Goal: Task Accomplishment & Management: Complete application form

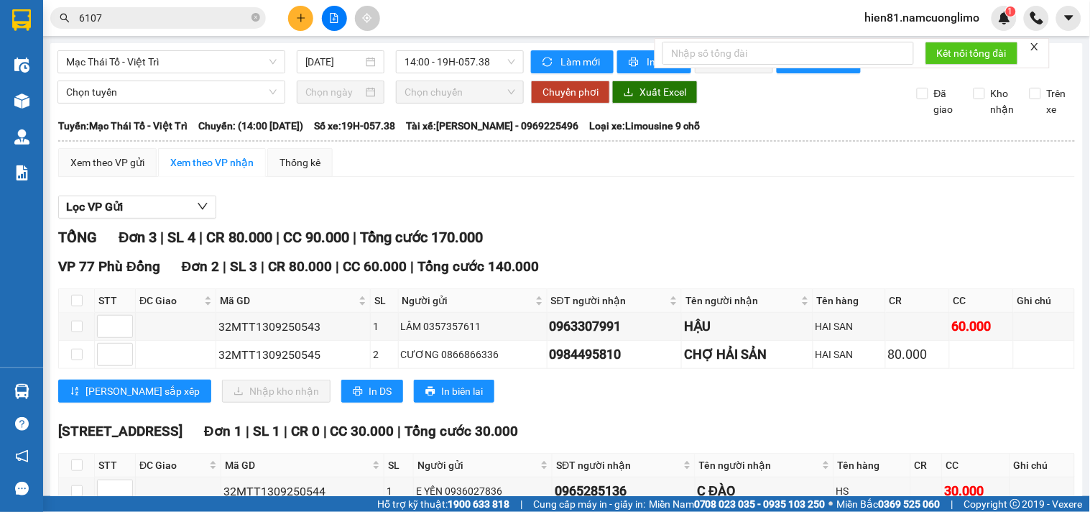
scroll to position [96, 0]
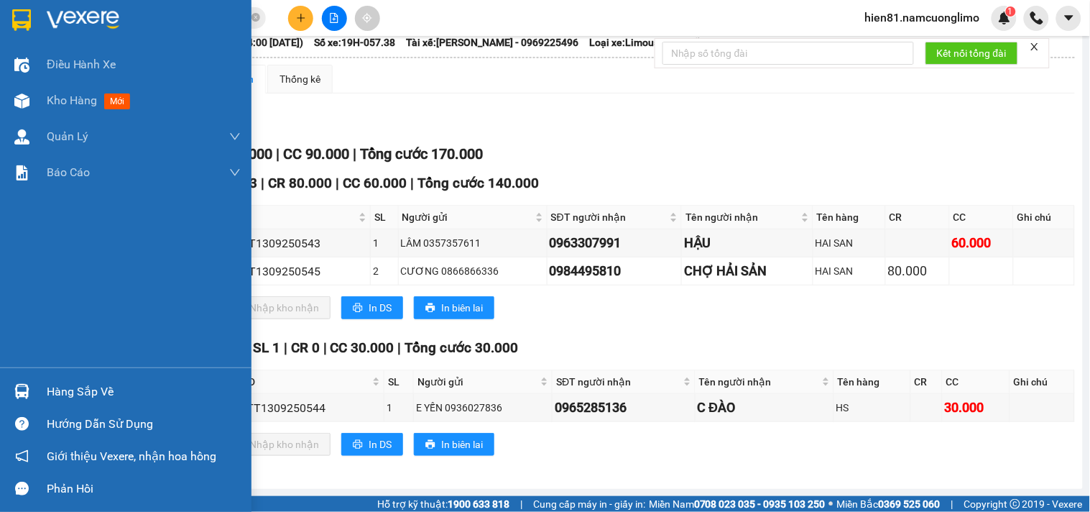
click at [52, 401] on div "Hàng sắp về" at bounding box center [144, 392] width 194 height 22
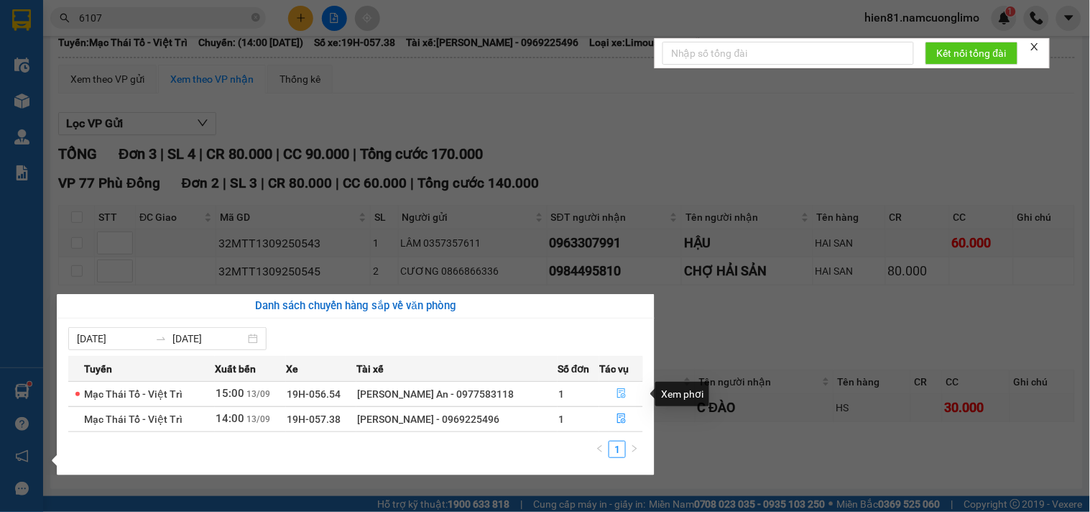
click at [617, 398] on icon "file-done" at bounding box center [621, 393] width 9 height 10
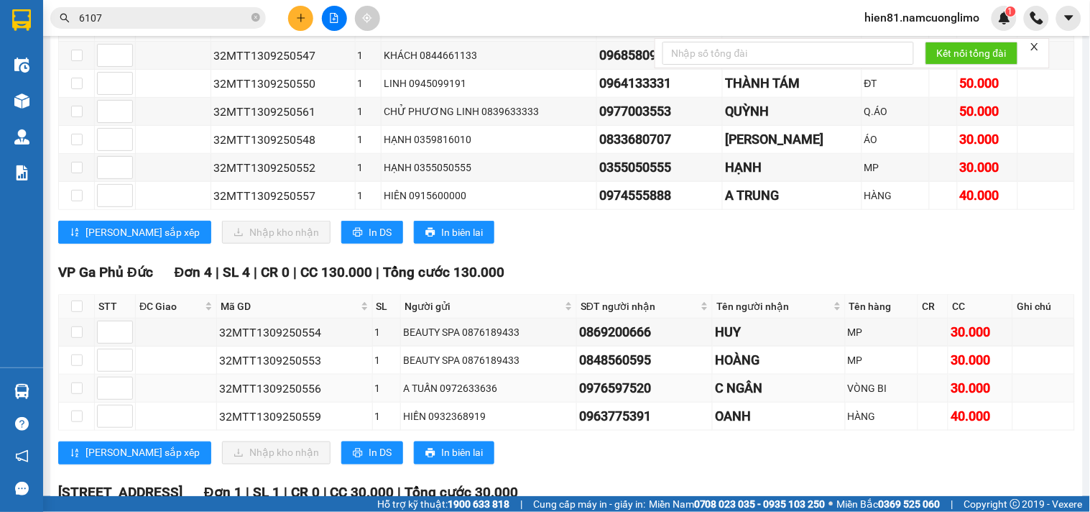
scroll to position [431, 0]
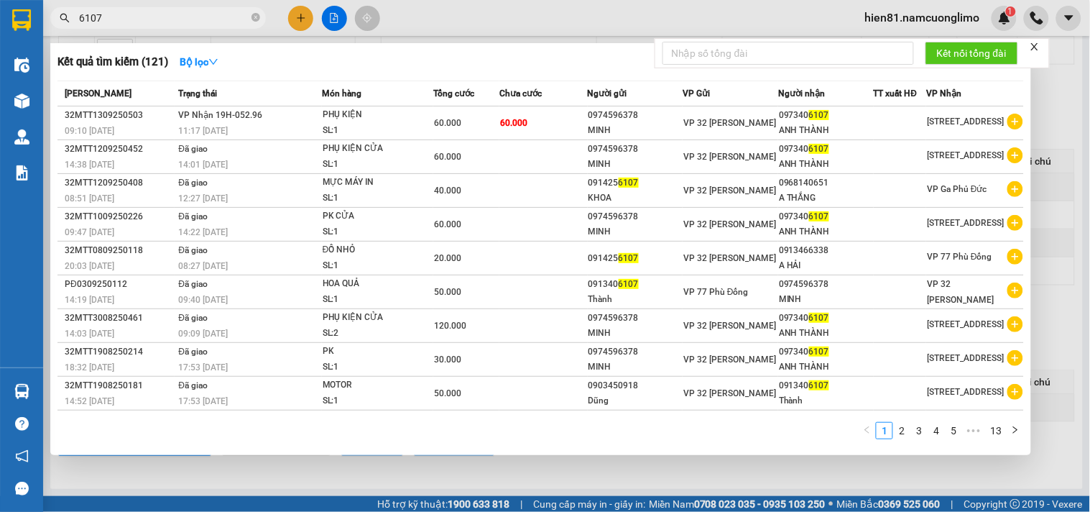
drag, startPoint x: 103, startPoint y: 17, endPoint x: 61, endPoint y: 17, distance: 42.4
click at [61, 17] on div "6107" at bounding box center [140, 18] width 280 height 22
click at [760, 475] on div at bounding box center [545, 256] width 1090 height 512
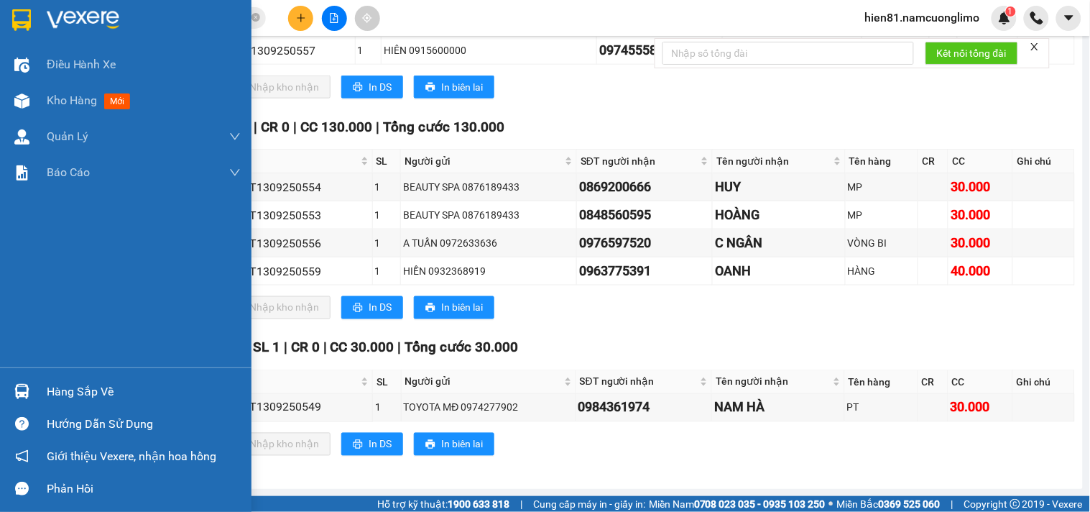
click at [66, 392] on div "Hàng sắp về" at bounding box center [144, 392] width 194 height 22
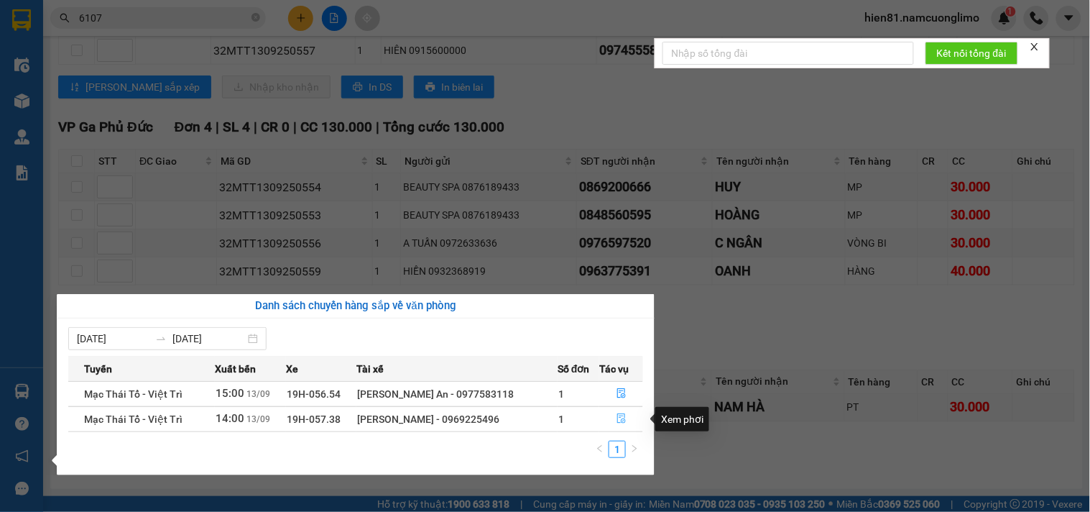
click at [613, 425] on button "button" at bounding box center [621, 418] width 42 height 23
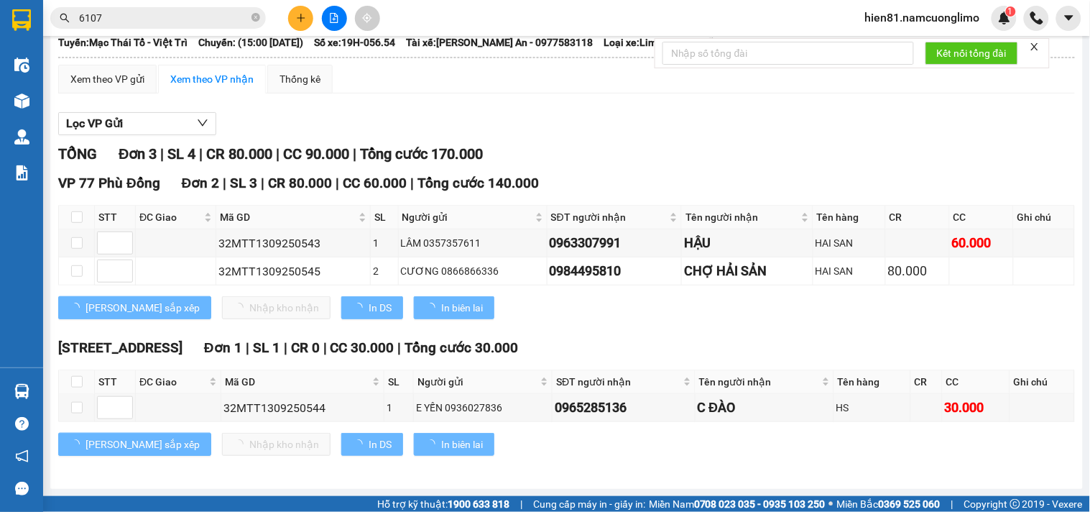
scroll to position [96, 0]
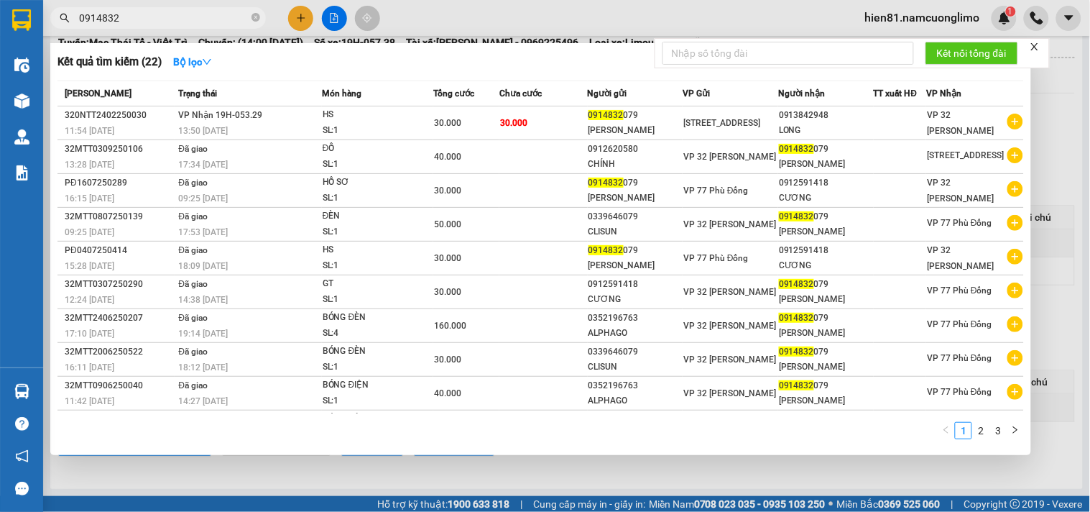
drag, startPoint x: 125, startPoint y: 22, endPoint x: 81, endPoint y: 14, distance: 44.5
click at [77, 18] on span "0914832" at bounding box center [158, 18] width 216 height 22
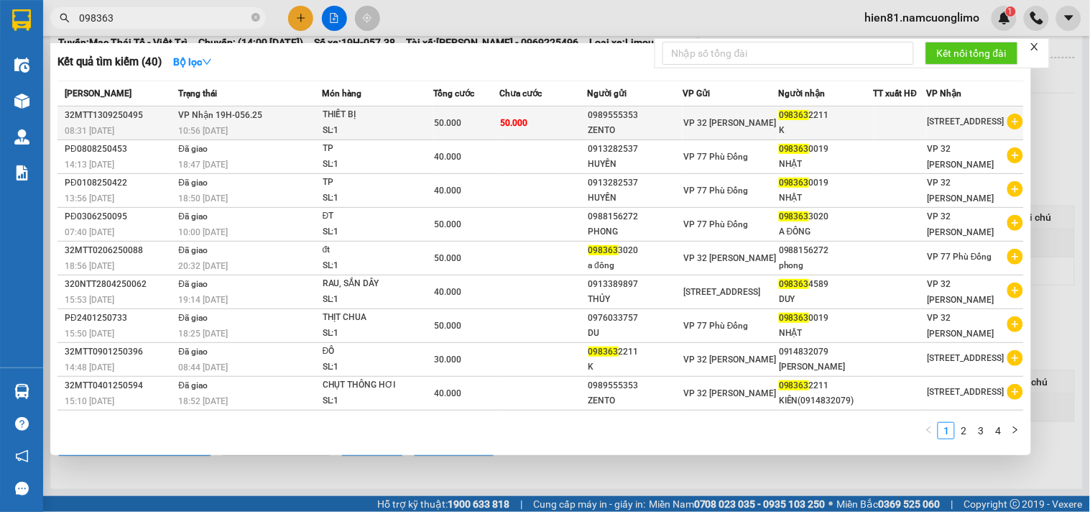
type input "098363"
click at [781, 116] on span "098363" at bounding box center [794, 115] width 30 height 10
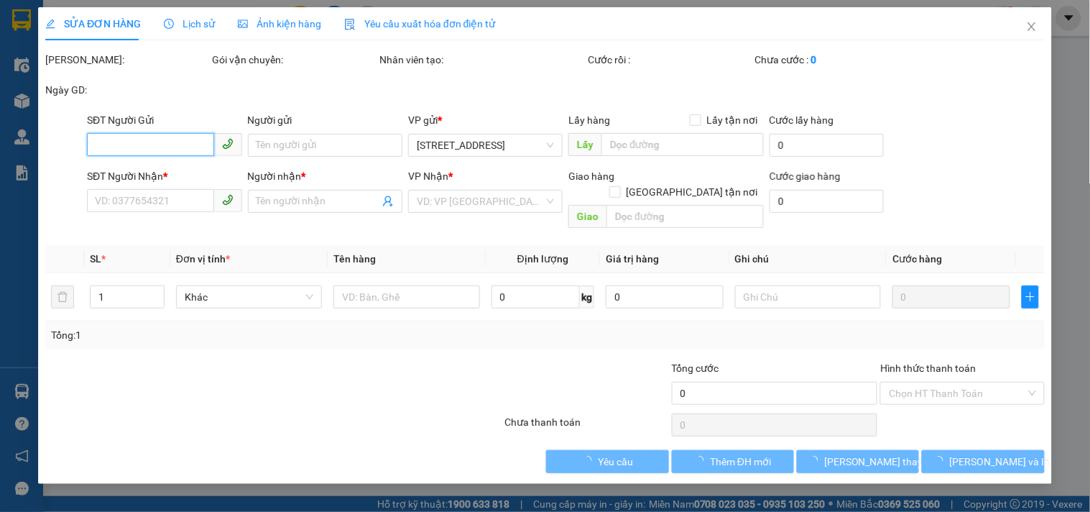
type input "0989555353"
type input "ZENTO"
type input "0983632211"
type input "K"
type input "50.000"
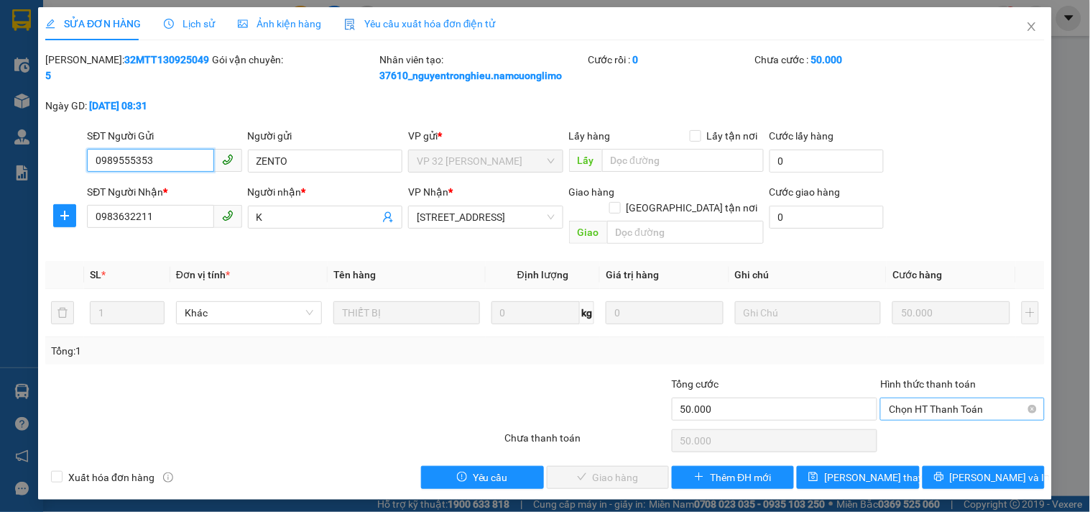
click at [900, 398] on span "Chọn HT Thanh Toán" at bounding box center [962, 409] width 147 height 22
click at [905, 420] on div "Tại văn phòng" at bounding box center [963, 422] width 147 height 16
type input "0"
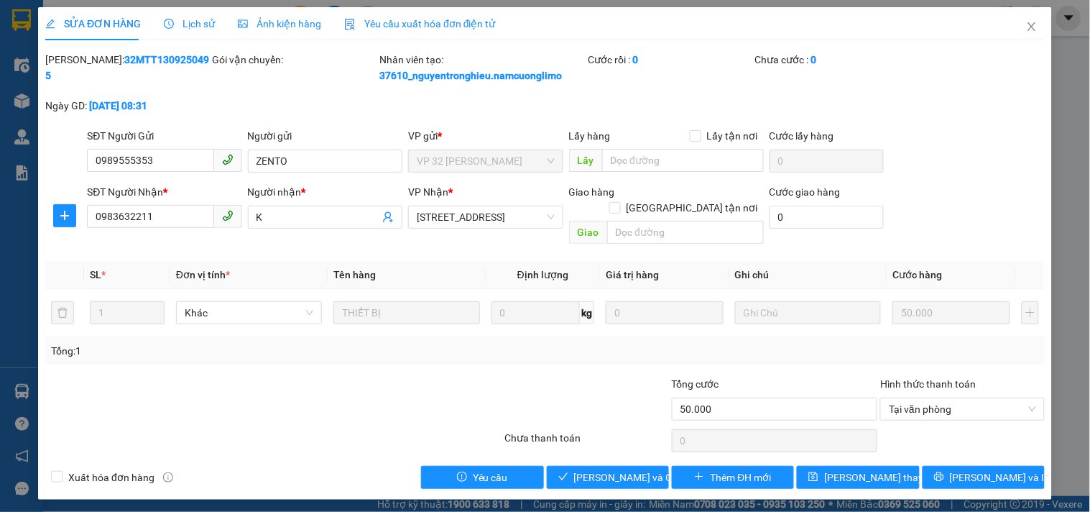
click at [626, 473] on div "SỬA ĐƠN HÀNG Lịch sử Ảnh kiện hàng Yêu cầu xuất hóa đơn điện tử Total Paid Fee …" at bounding box center [545, 253] width 1014 height 492
click at [627, 469] on span "[PERSON_NAME] và Giao hàng" at bounding box center [643, 477] width 138 height 16
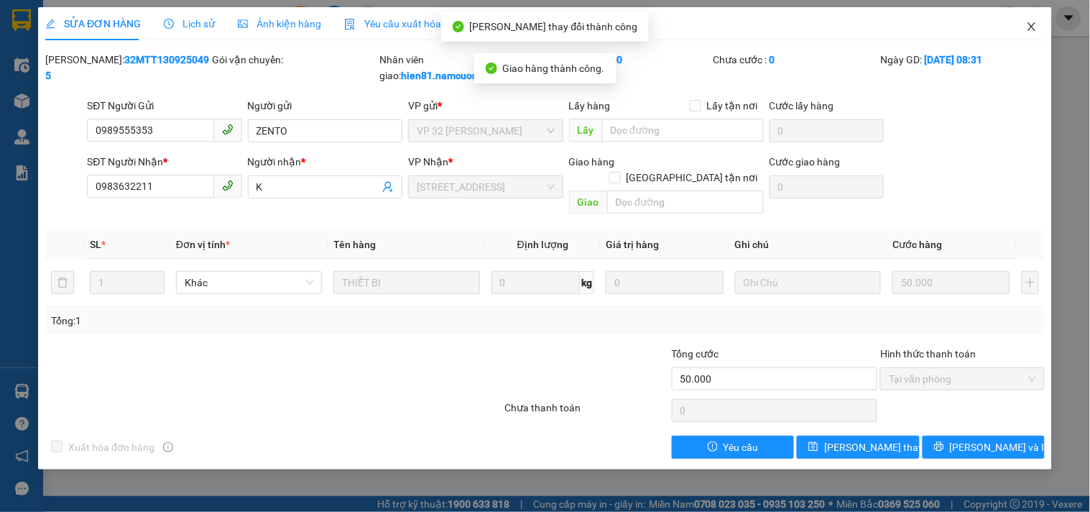
click at [1033, 27] on icon "close" at bounding box center [1031, 26] width 11 height 11
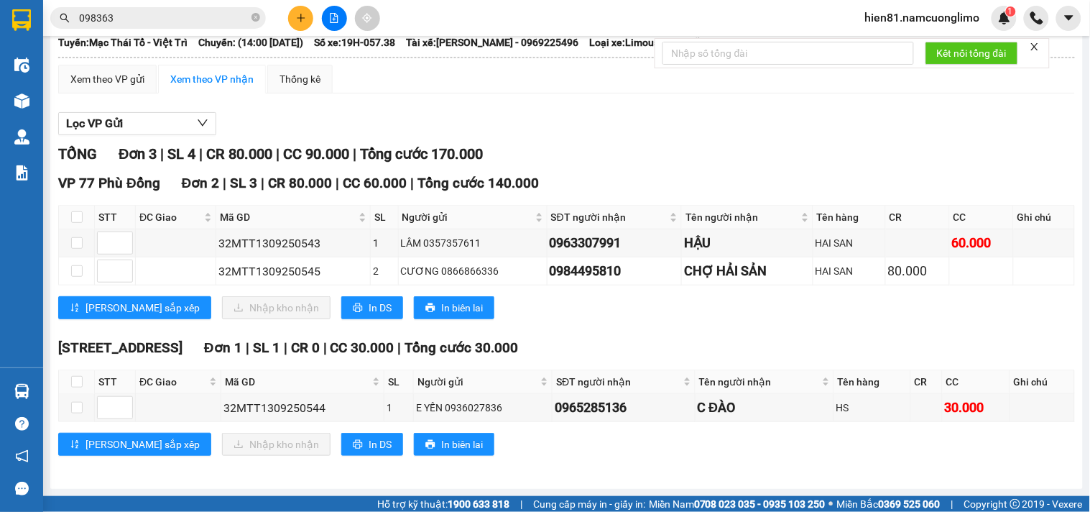
scroll to position [96, 0]
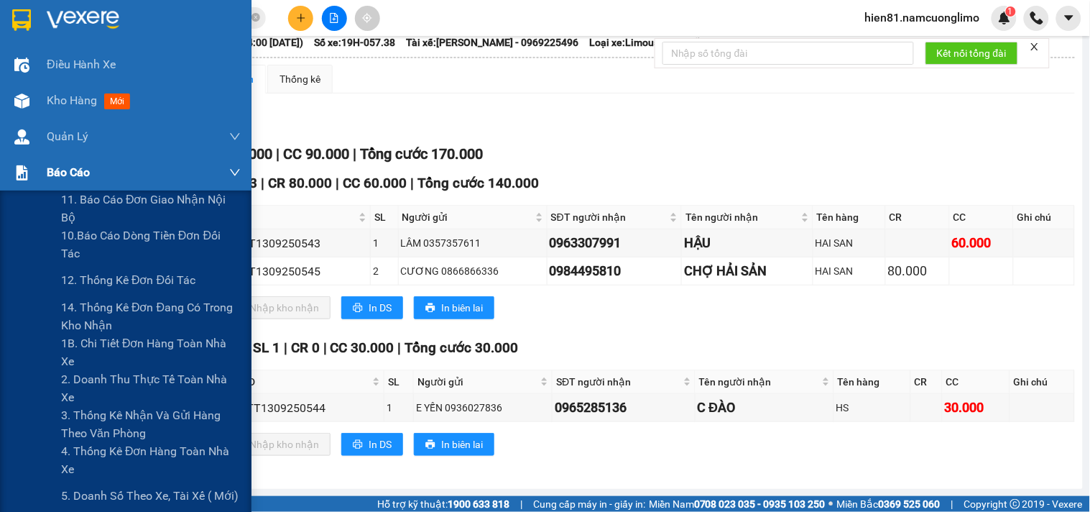
click at [65, 172] on span "Báo cáo" at bounding box center [68, 172] width 43 height 18
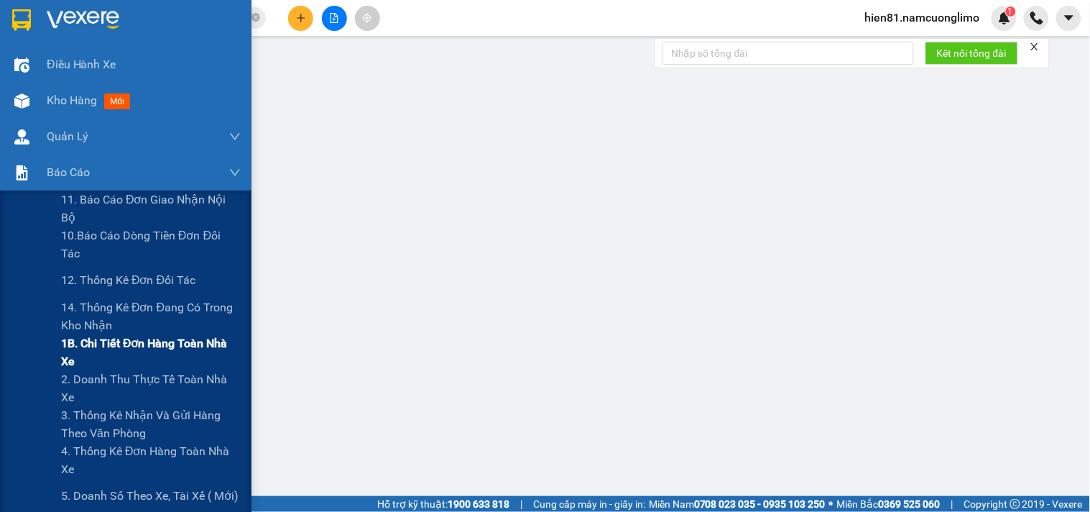
click at [122, 342] on span "1B. Chi tiết đơn hàng toàn nhà xe" at bounding box center [151, 352] width 180 height 36
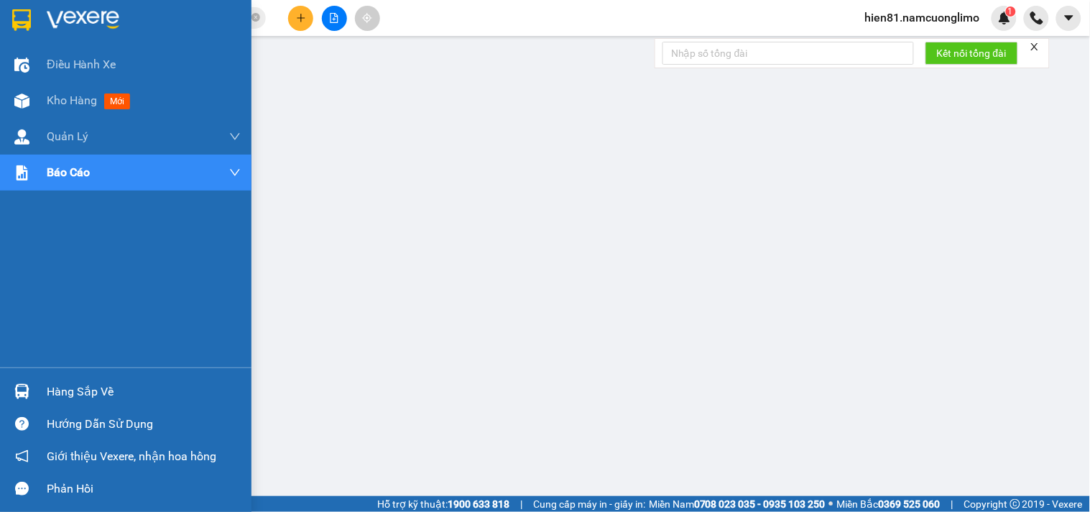
click at [80, 387] on div "Hàng sắp về" at bounding box center [144, 392] width 194 height 22
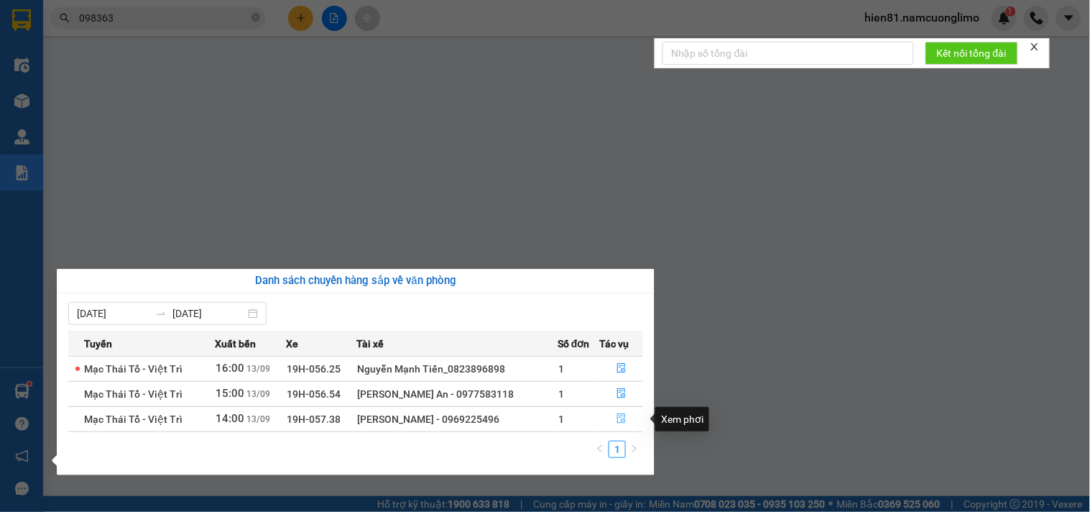
click at [619, 421] on icon "file-done" at bounding box center [622, 418] width 10 height 10
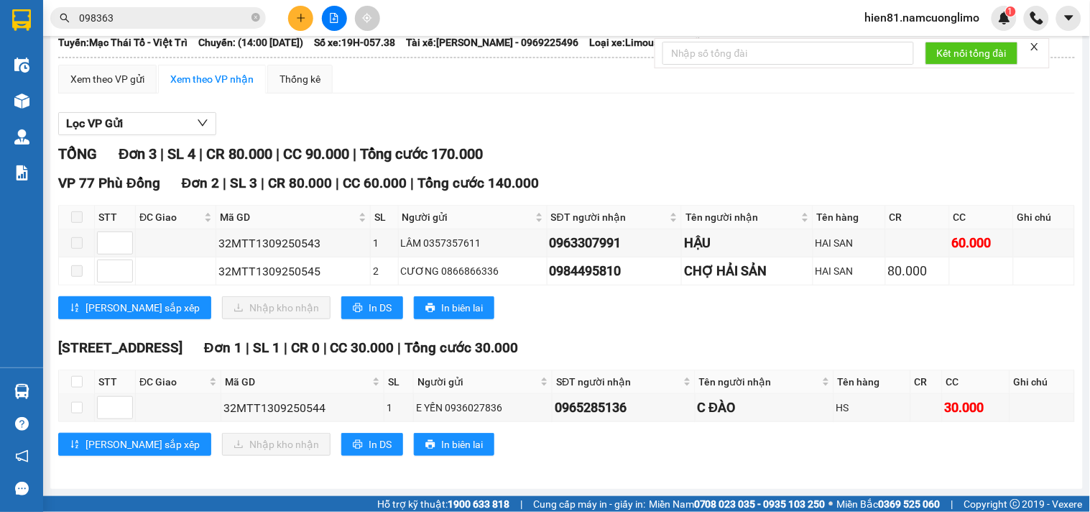
scroll to position [96, 0]
click at [73, 383] on input "checkbox" at bounding box center [76, 381] width 11 height 11
checkbox input "true"
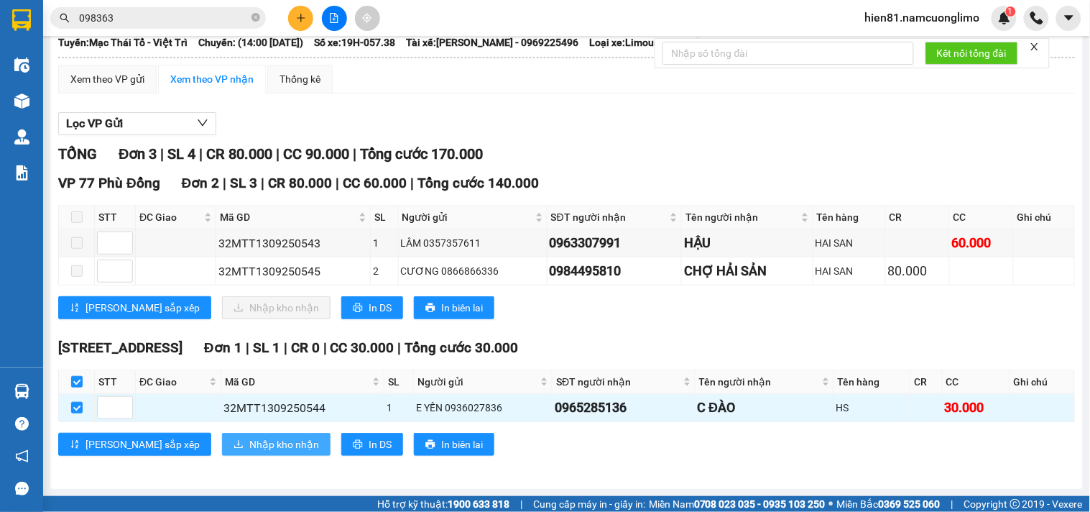
click at [249, 446] on span "Nhập kho nhận" at bounding box center [284, 444] width 70 height 16
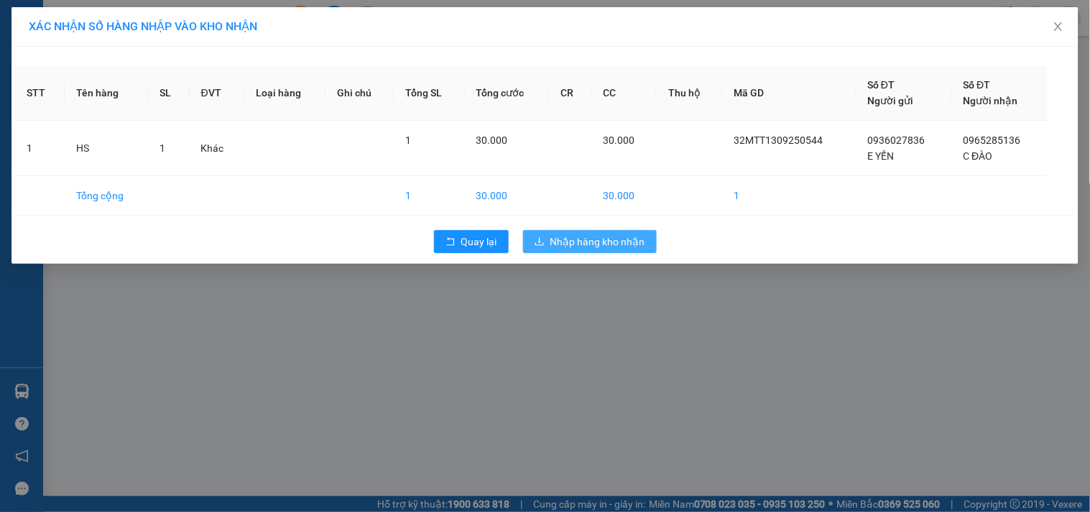
click at [573, 244] on span "Nhập hàng kho nhận" at bounding box center [597, 242] width 95 height 16
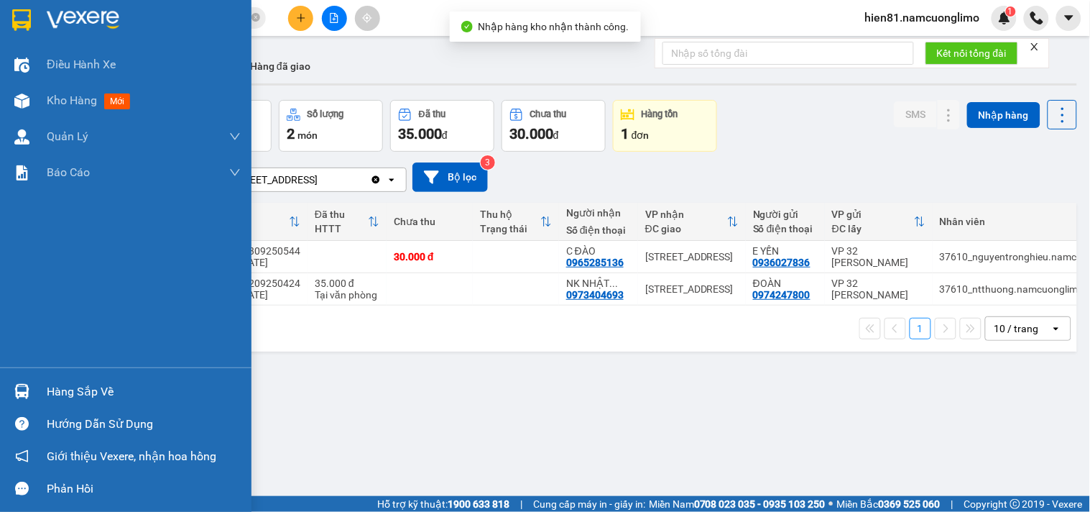
click at [82, 393] on div "Hàng sắp về" at bounding box center [144, 392] width 194 height 22
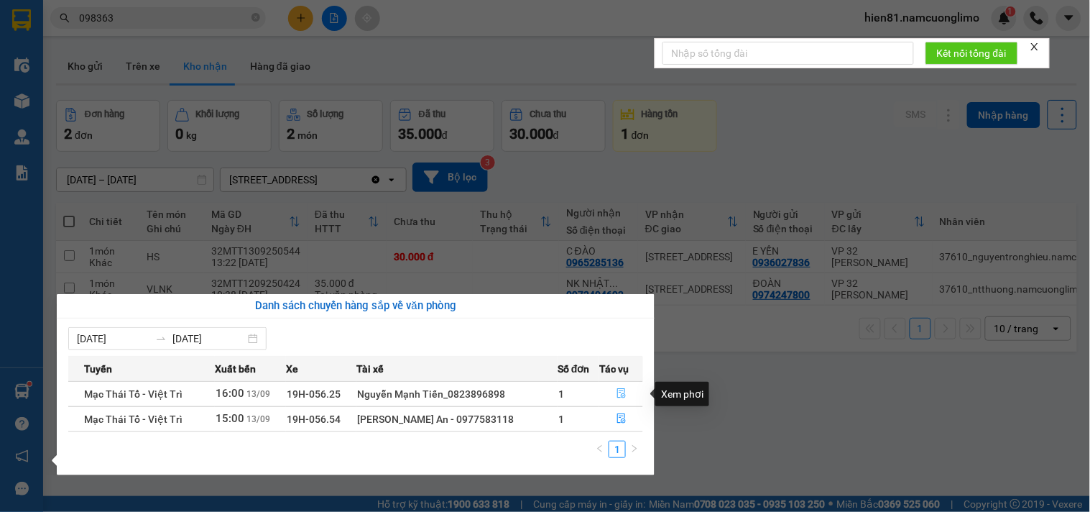
click at [620, 392] on icon "file-done" at bounding box center [622, 393] width 10 height 10
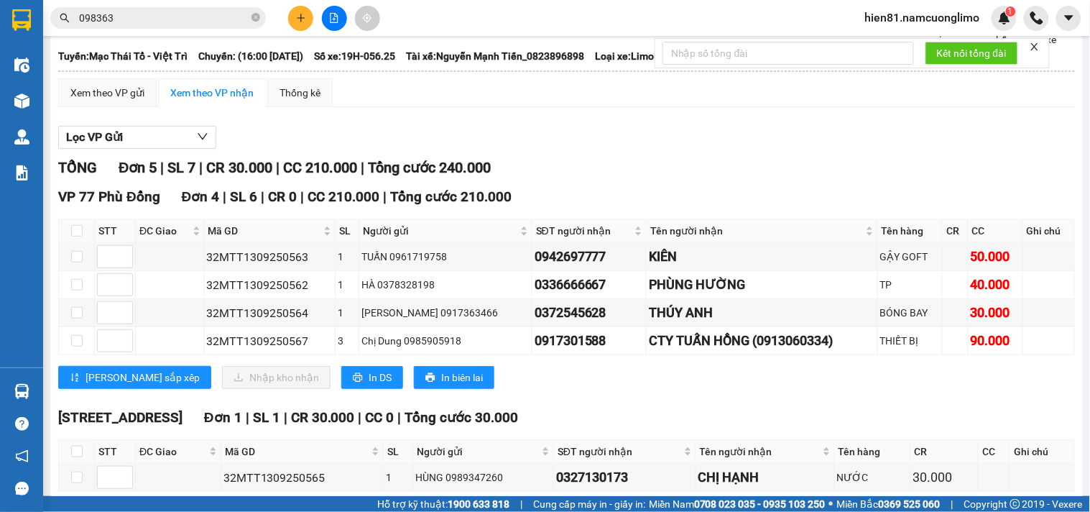
scroll to position [153, 0]
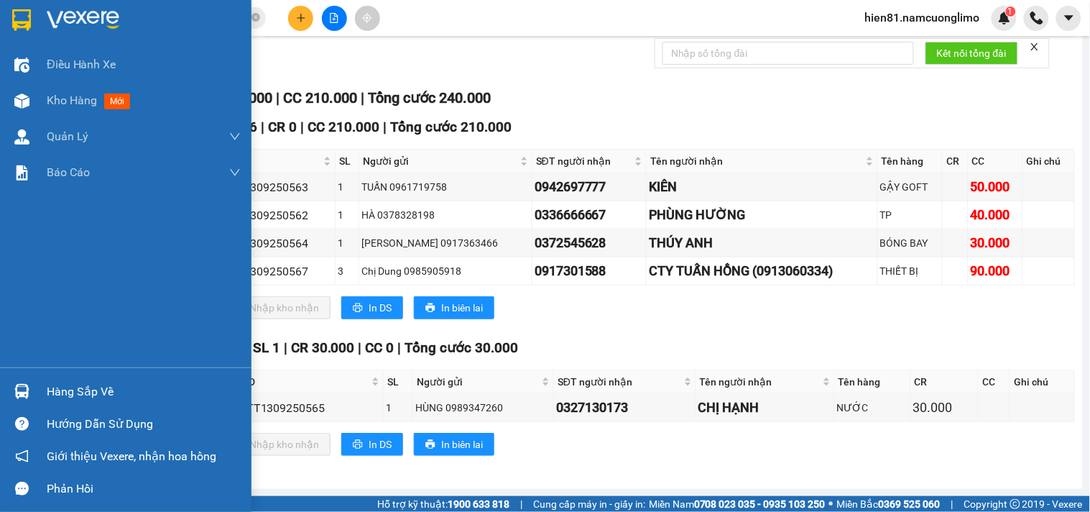
click at [60, 387] on div "Hàng sắp về" at bounding box center [144, 392] width 194 height 22
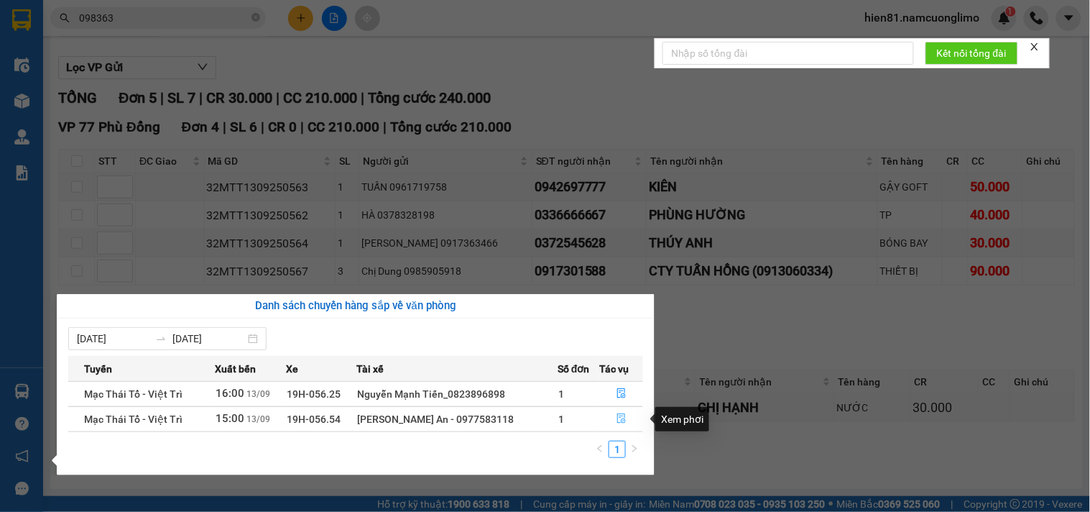
click at [619, 422] on icon "file-done" at bounding box center [622, 418] width 10 height 10
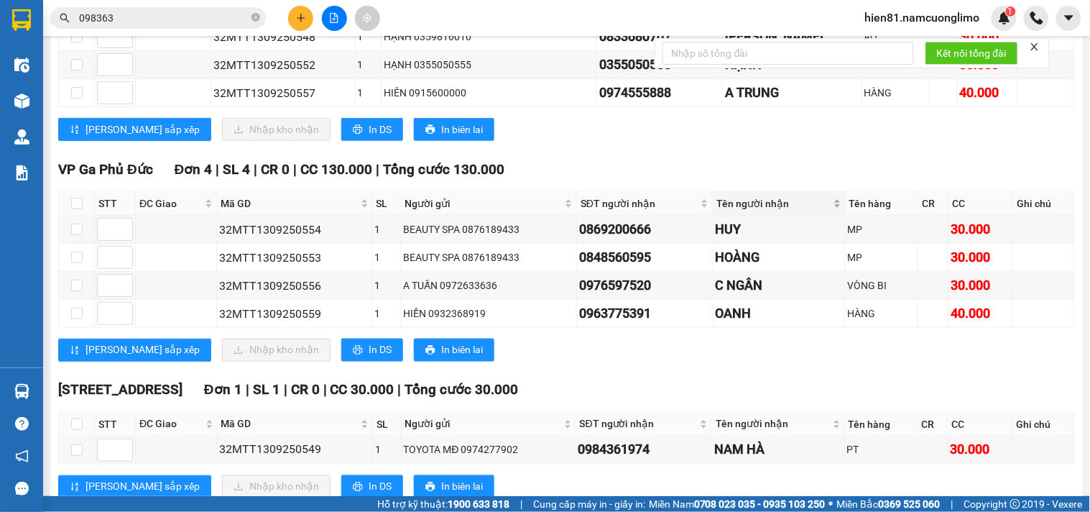
scroll to position [431, 0]
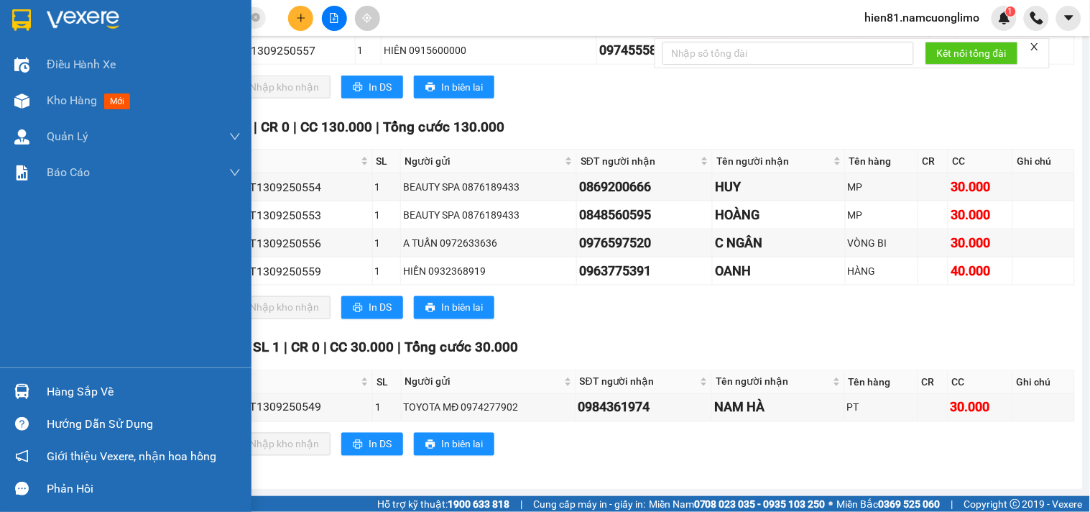
click at [80, 393] on div "Hàng sắp về" at bounding box center [144, 392] width 194 height 22
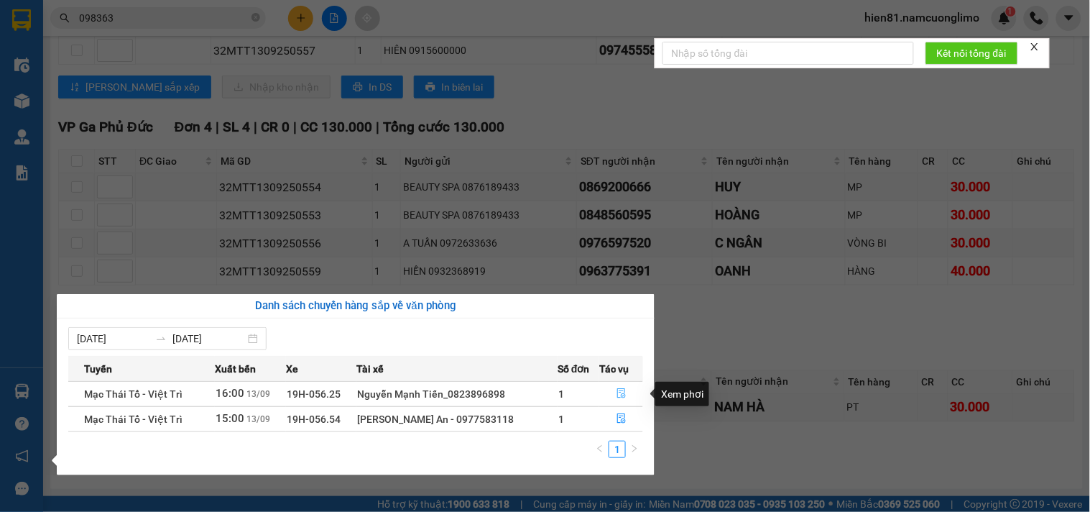
click at [619, 400] on button "button" at bounding box center [621, 393] width 42 height 23
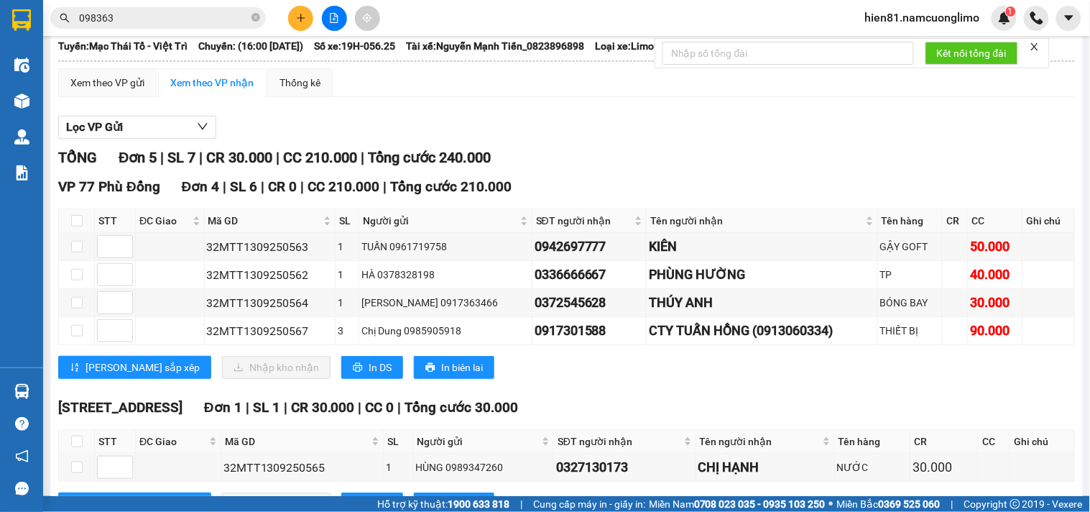
scroll to position [153, 0]
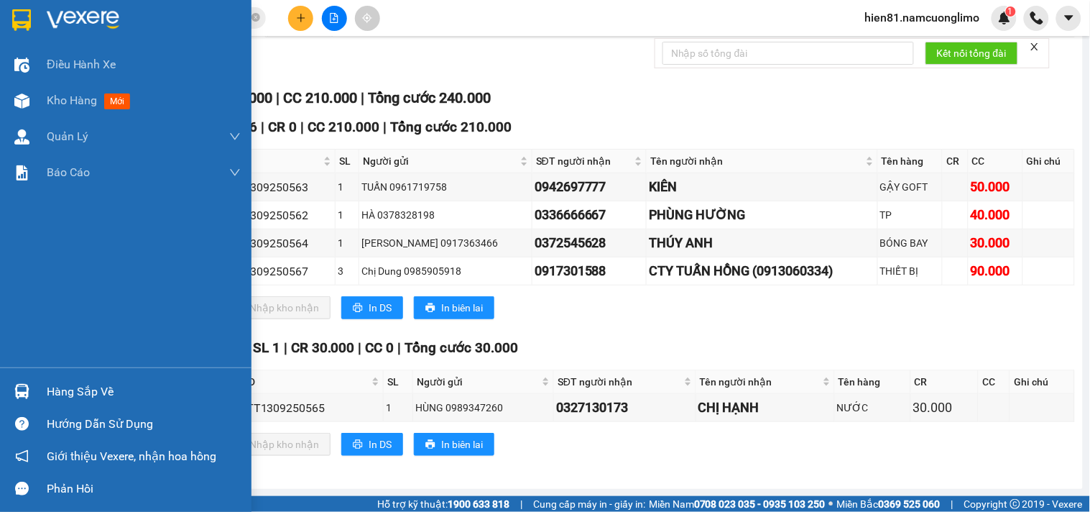
click at [61, 400] on div "Hàng sắp về" at bounding box center [144, 392] width 194 height 22
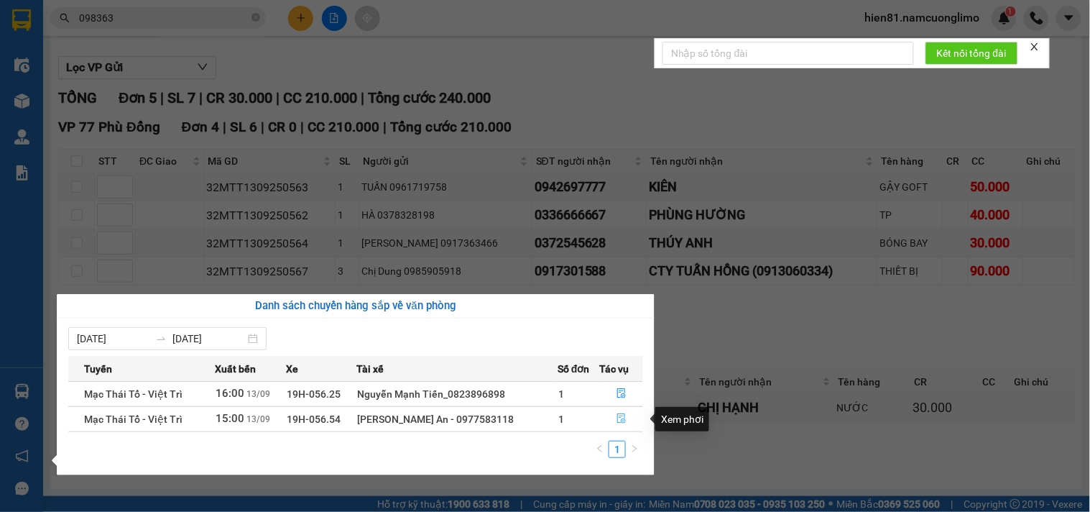
click at [617, 420] on icon "file-done" at bounding box center [622, 418] width 10 height 10
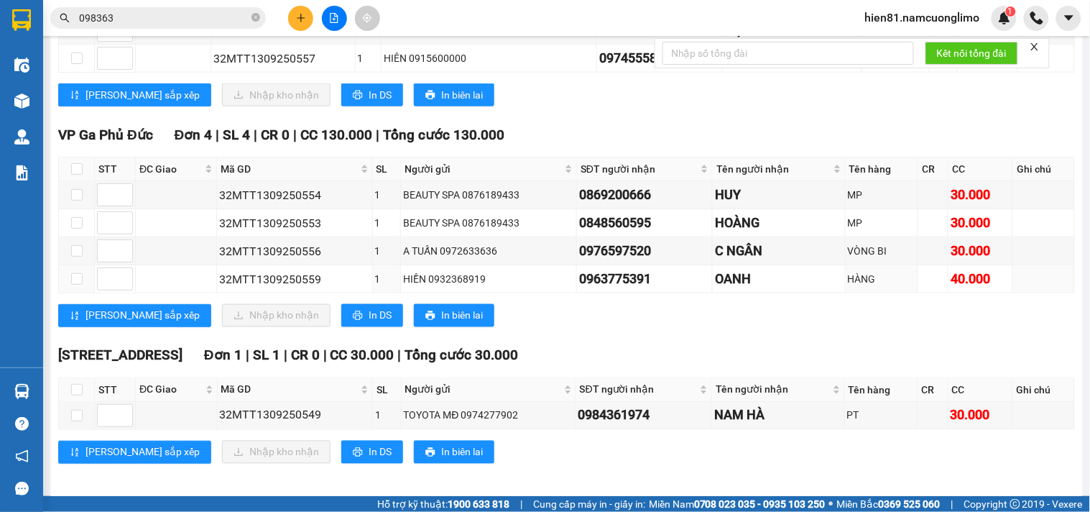
scroll to position [431, 0]
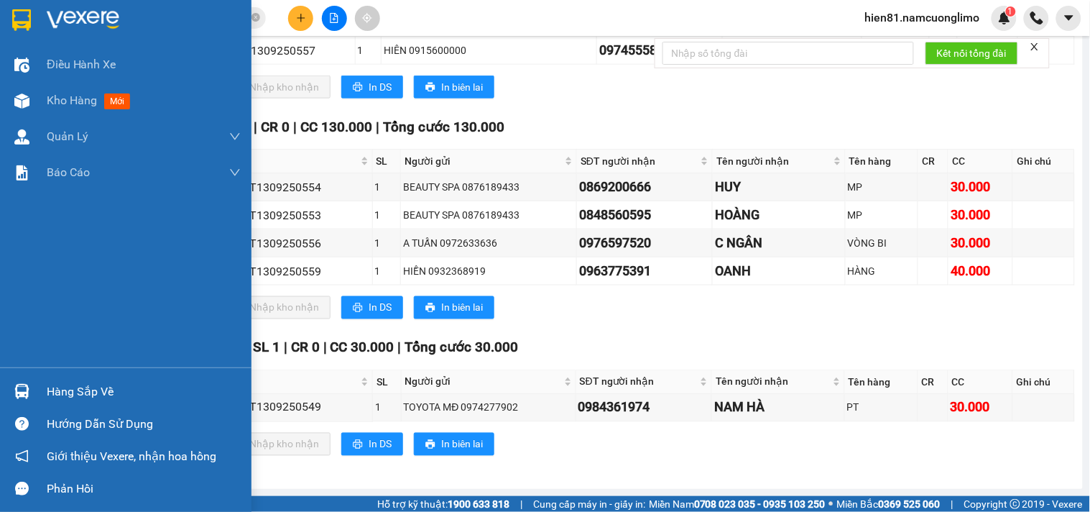
click at [68, 381] on div "Hàng sắp về" at bounding box center [144, 392] width 194 height 22
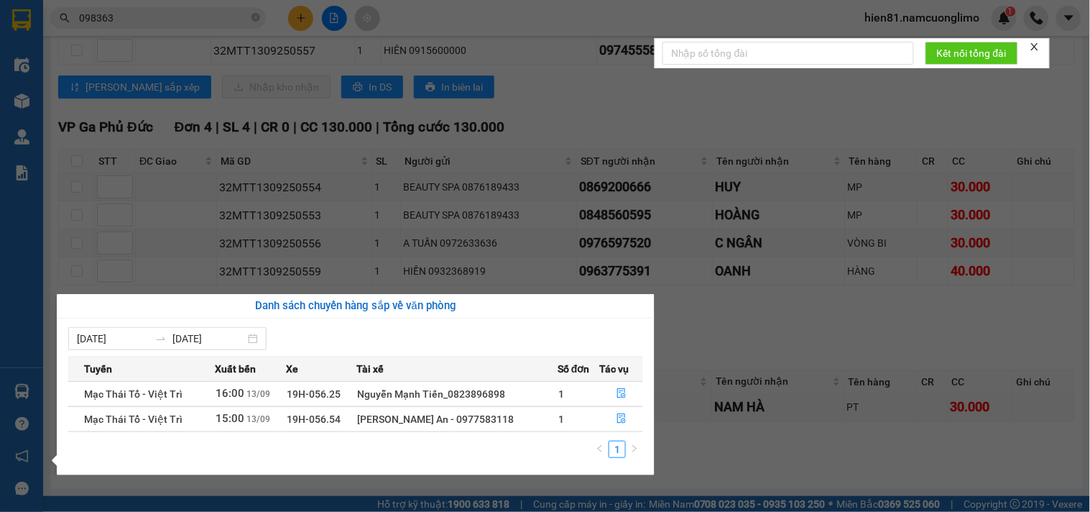
click at [824, 331] on section "Kết quả tìm kiếm ( 40 ) Bộ lọc Mã ĐH Trạng thái Món hàng Tổng cước Chưa cước Ng…" at bounding box center [545, 256] width 1090 height 512
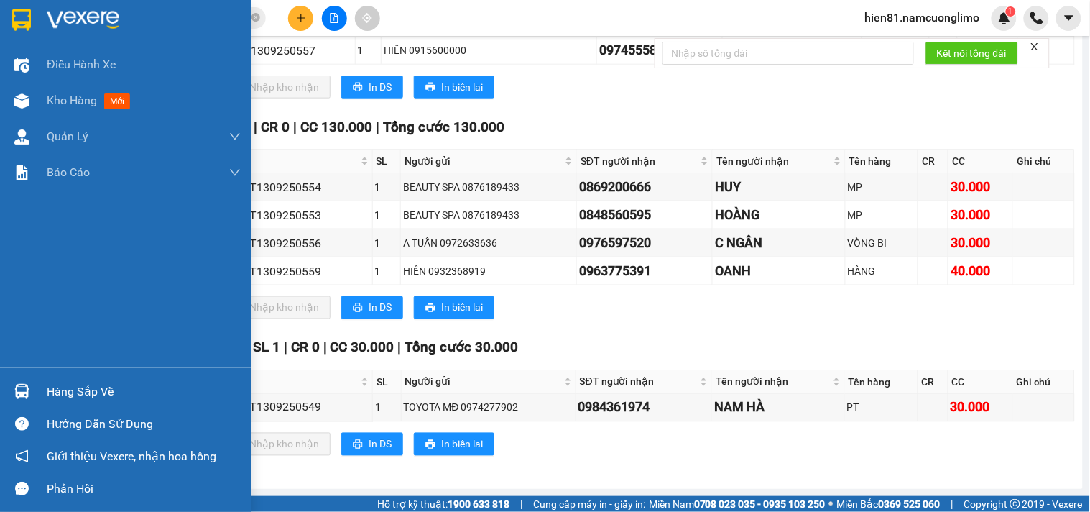
click at [67, 390] on div "Hàng sắp về" at bounding box center [144, 392] width 194 height 22
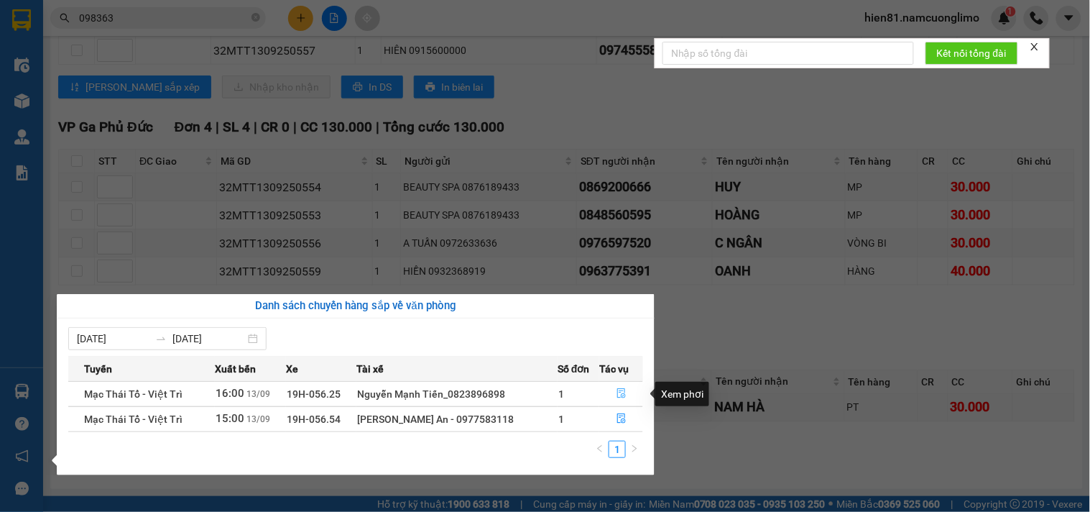
click at [611, 398] on button "button" at bounding box center [621, 393] width 42 height 23
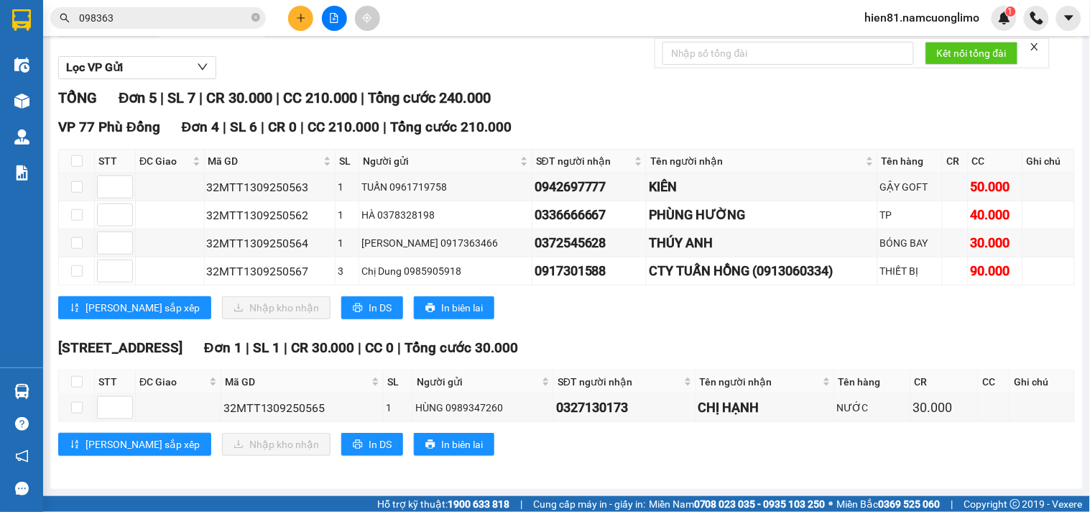
scroll to position [153, 0]
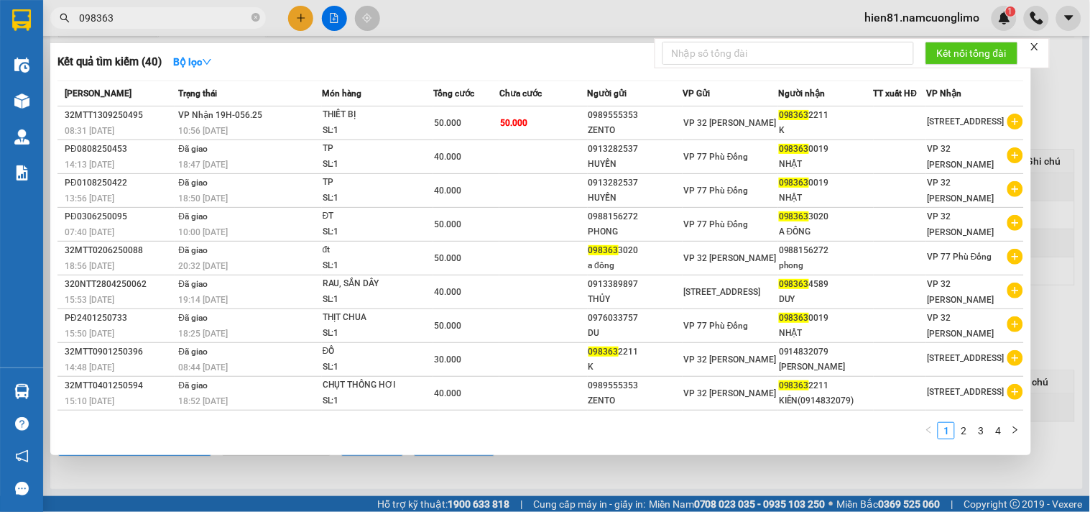
drag, startPoint x: 134, startPoint y: 16, endPoint x: 63, endPoint y: 17, distance: 71.1
click at [63, 17] on div "098363" at bounding box center [140, 18] width 280 height 22
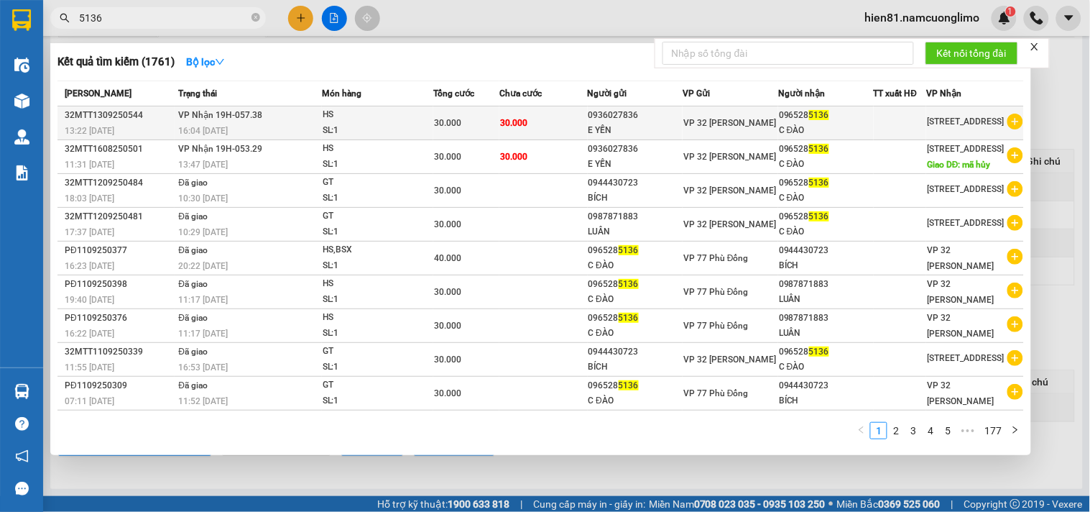
type input "5136"
click at [791, 134] on div "C ĐÀO" at bounding box center [826, 130] width 94 height 15
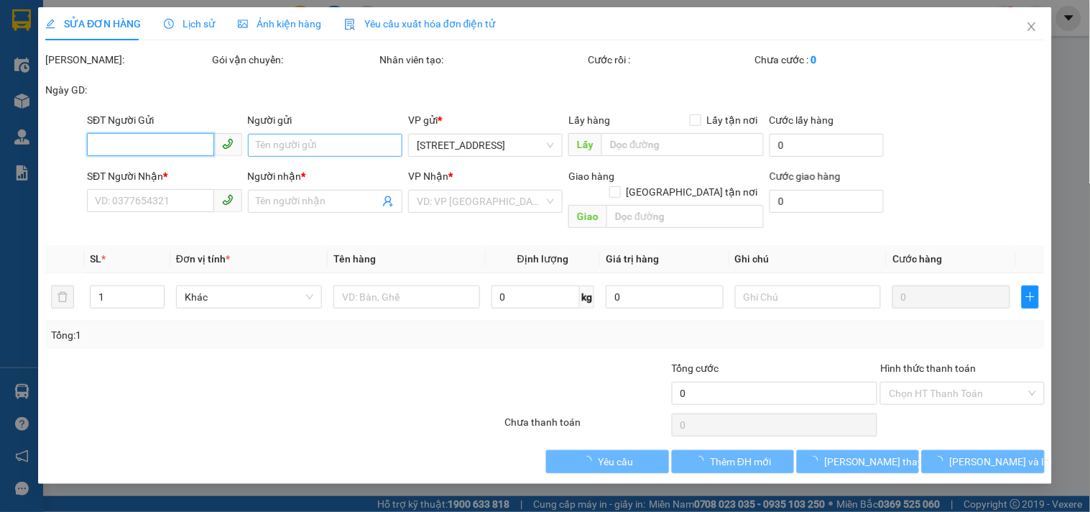
type input "0936027836"
type input "E YẾN"
type input "0965285136"
type input "C ĐÀO"
type input "30.000"
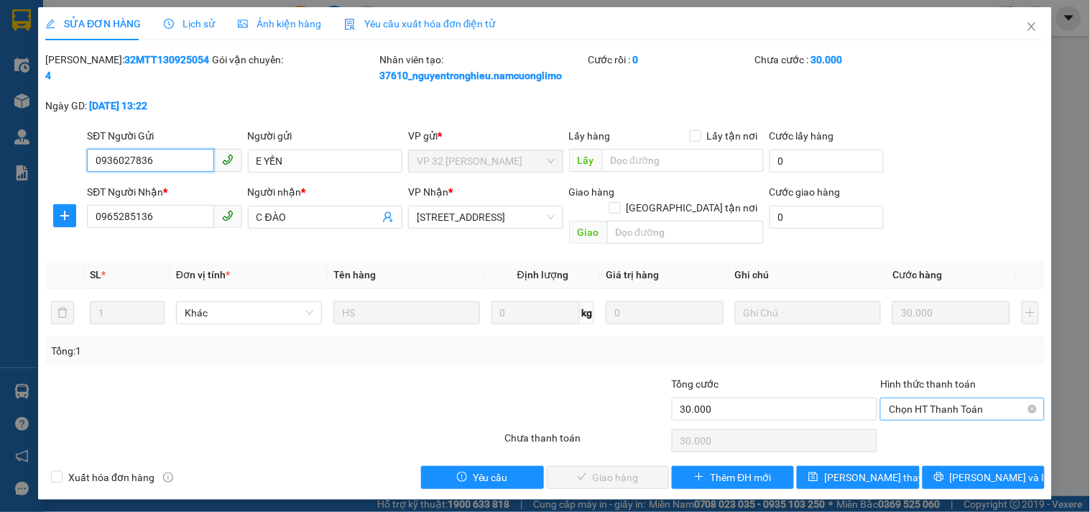
click at [941, 398] on span "Chọn HT Thanh Toán" at bounding box center [962, 409] width 147 height 22
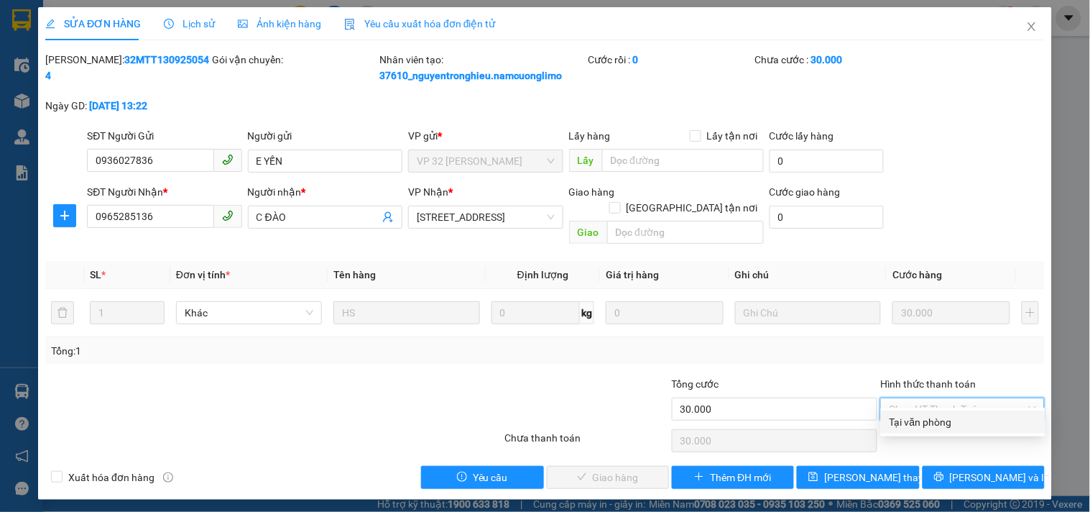
click at [922, 420] on div "Tại văn phòng" at bounding box center [963, 422] width 147 height 16
type input "0"
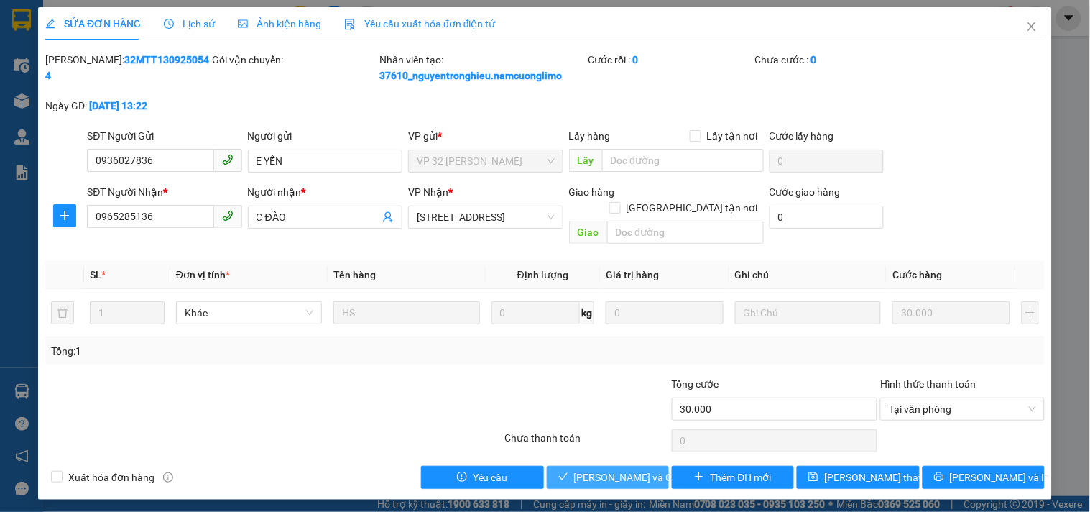
click at [604, 469] on span "[PERSON_NAME] và Giao hàng" at bounding box center [643, 477] width 138 height 16
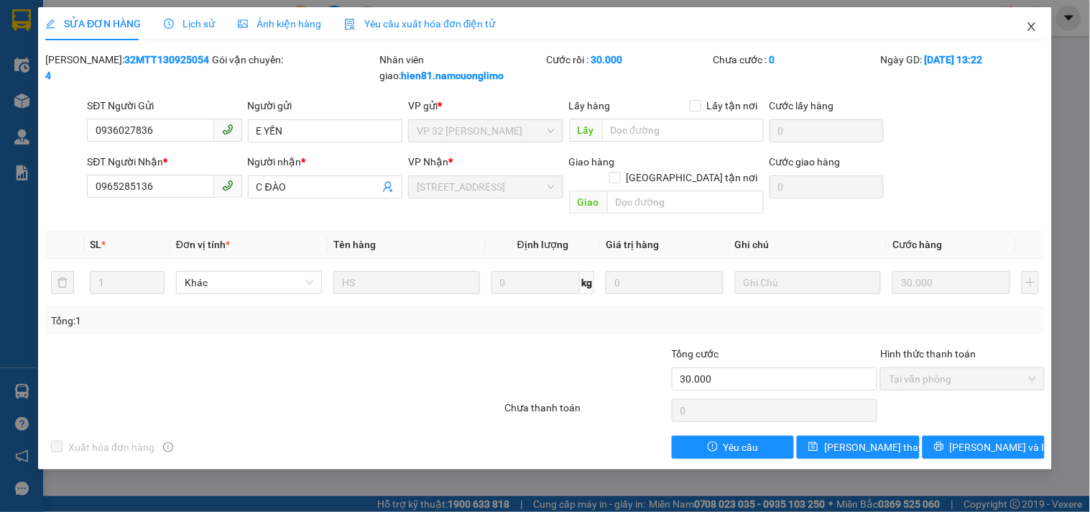
click at [1029, 26] on icon "close" at bounding box center [1031, 26] width 11 height 11
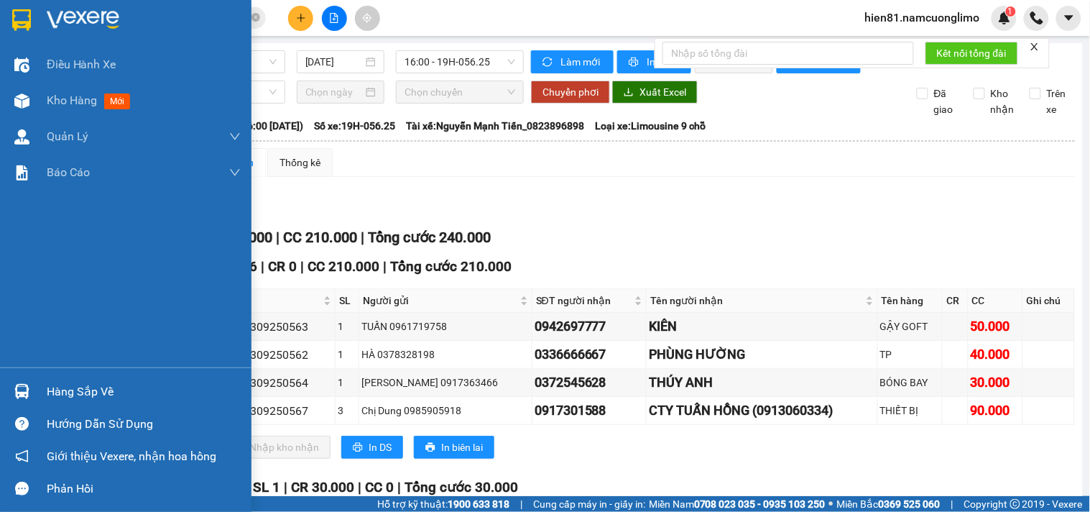
click at [80, 394] on div "Hàng sắp về" at bounding box center [144, 392] width 194 height 22
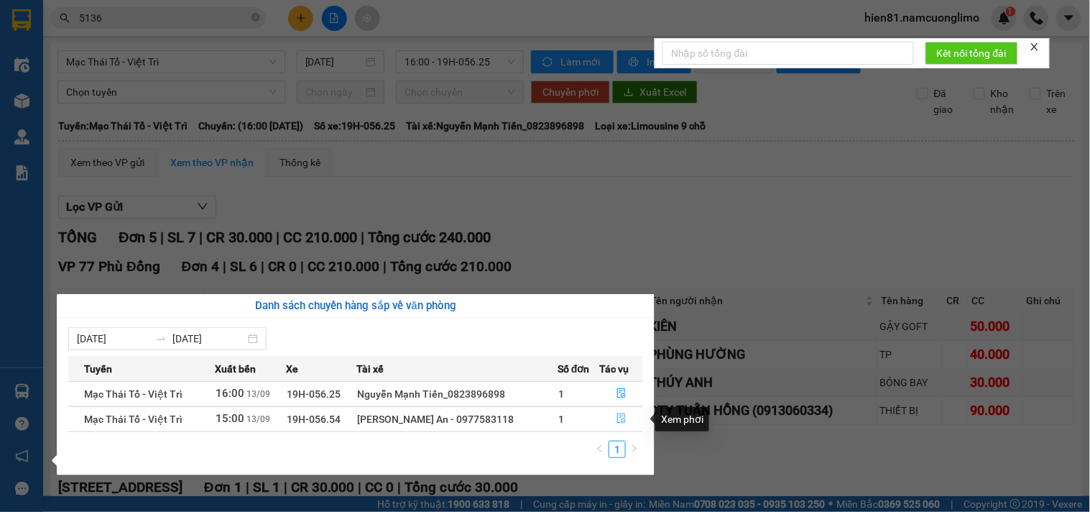
click at [627, 421] on button "button" at bounding box center [621, 418] width 42 height 23
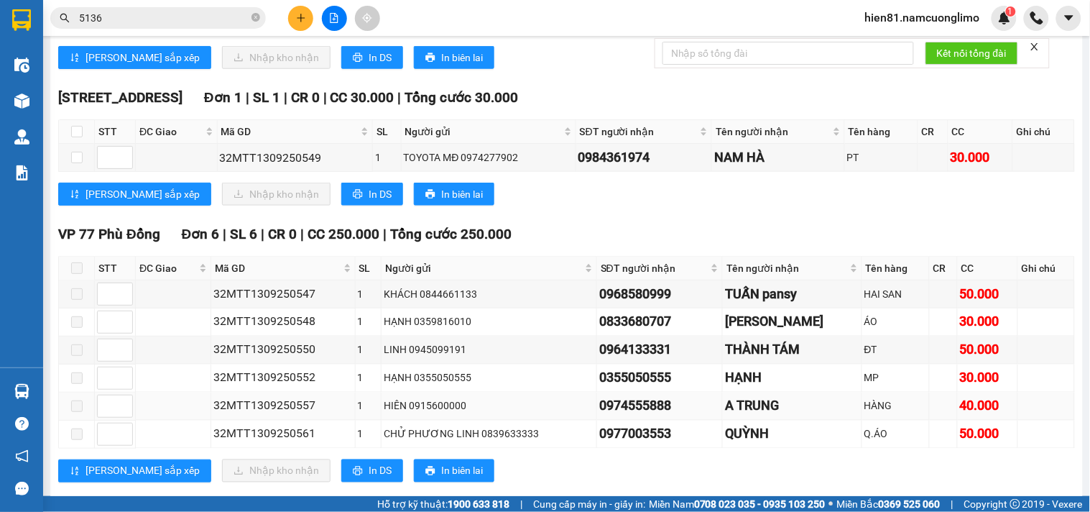
scroll to position [399, 0]
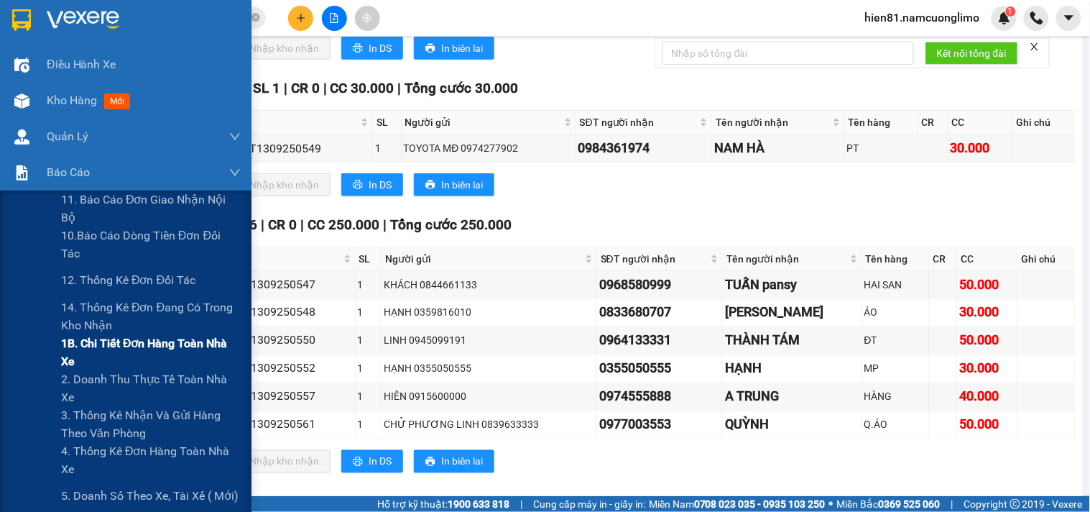
click at [116, 356] on span "1B. Chi tiết đơn hàng toàn nhà xe" at bounding box center [151, 352] width 180 height 36
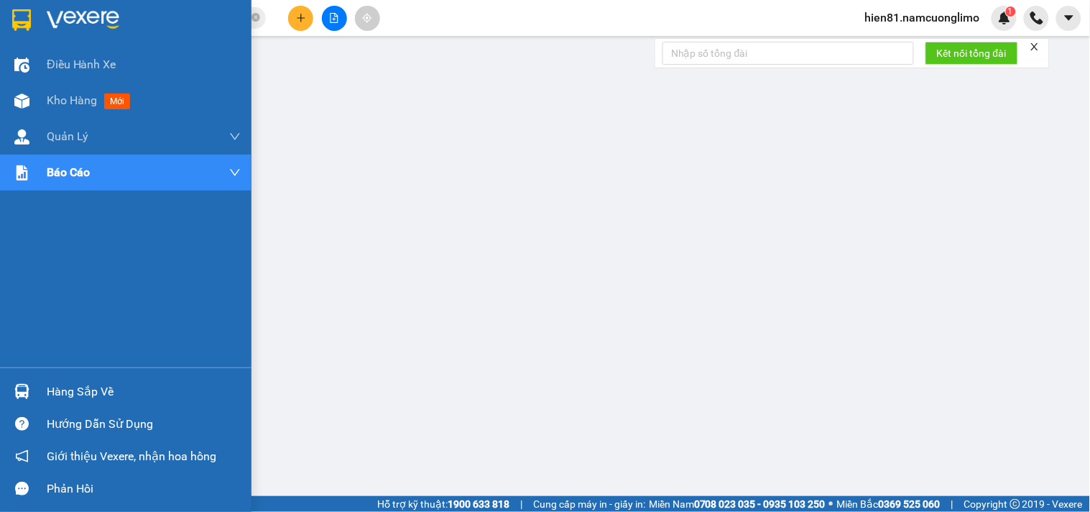
click at [83, 387] on div "Hàng sắp về" at bounding box center [144, 392] width 194 height 22
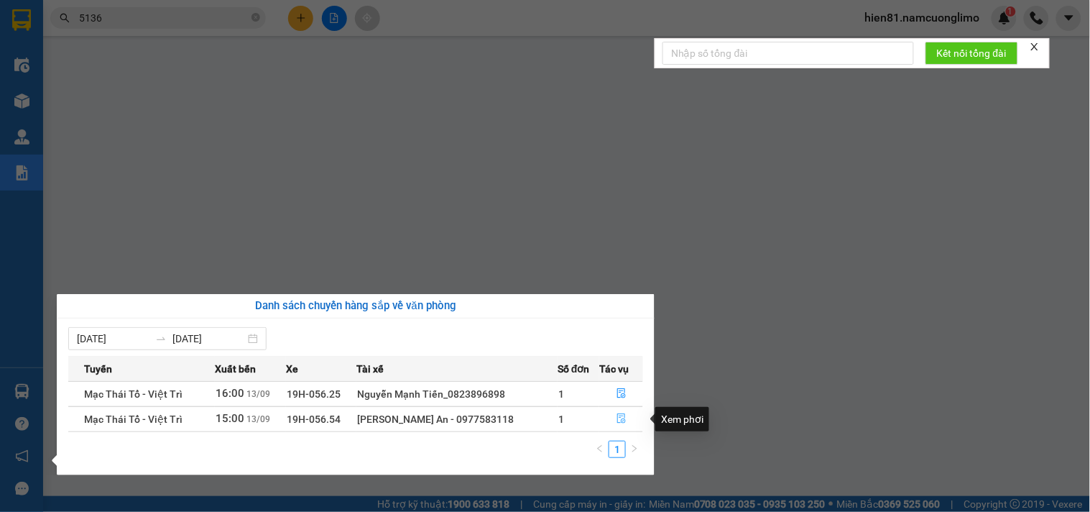
click at [617, 423] on icon "file-done" at bounding box center [621, 418] width 9 height 10
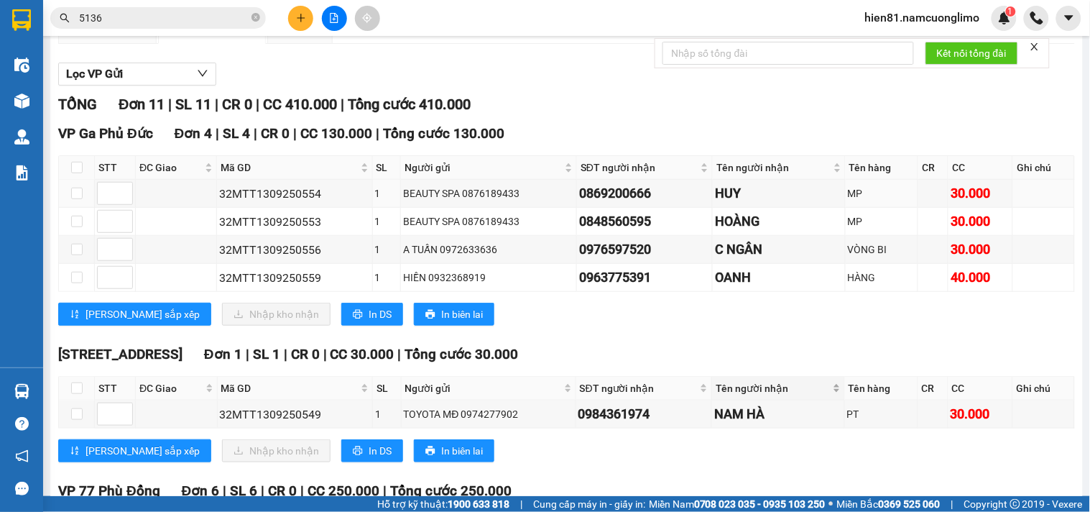
scroll to position [160, 0]
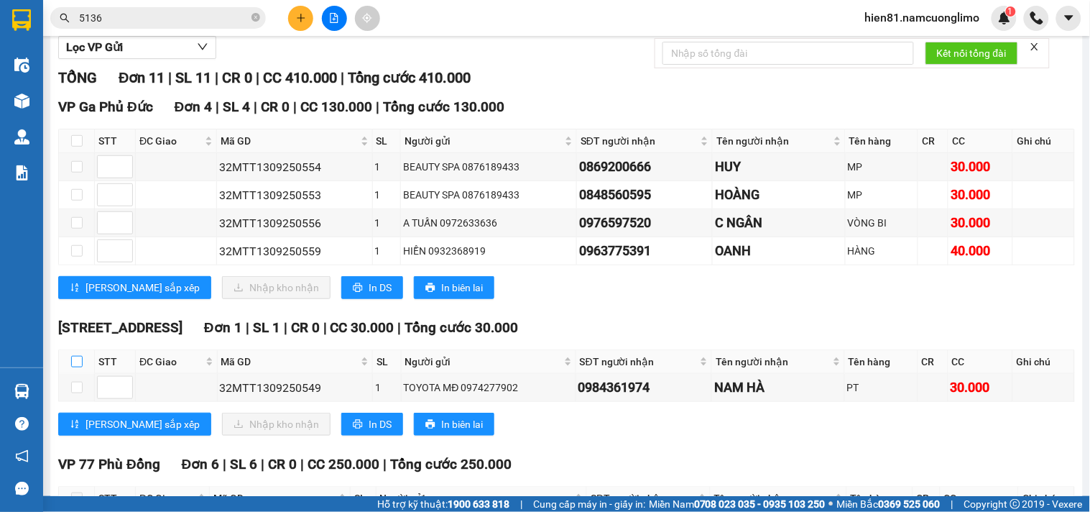
click at [79, 367] on input "checkbox" at bounding box center [76, 361] width 11 height 11
checkbox input "true"
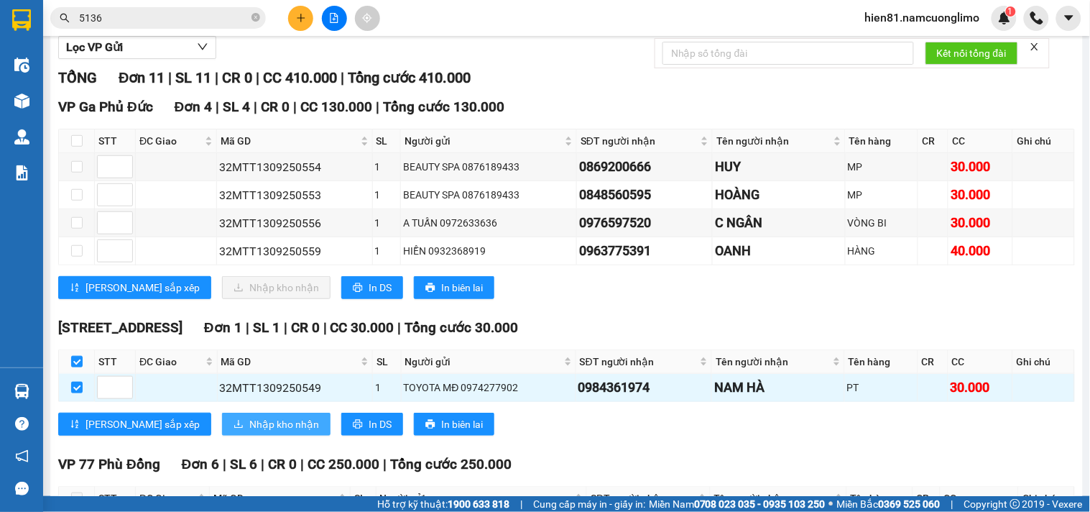
click at [249, 432] on span "Nhập kho nhận" at bounding box center [284, 424] width 70 height 16
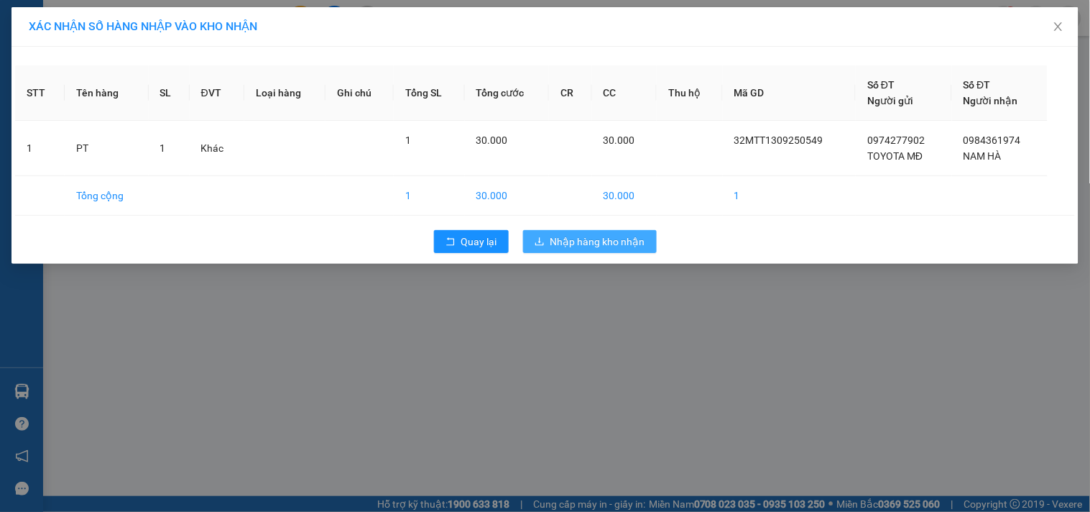
click at [565, 241] on span "Nhập hàng kho nhận" at bounding box center [597, 242] width 95 height 16
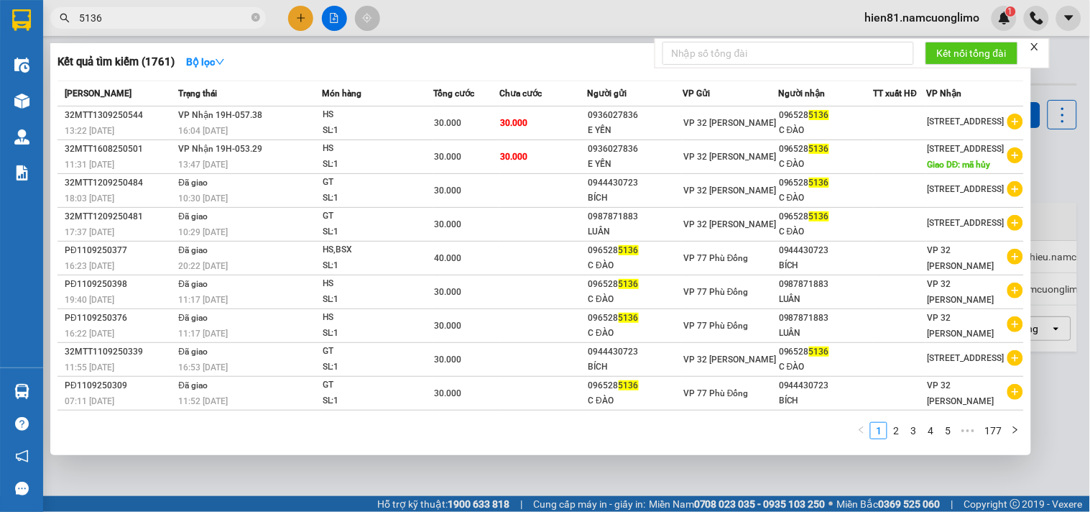
drag, startPoint x: 122, startPoint y: 24, endPoint x: 43, endPoint y: 11, distance: 80.1
click at [43, 11] on div "5136" at bounding box center [140, 18] width 280 height 22
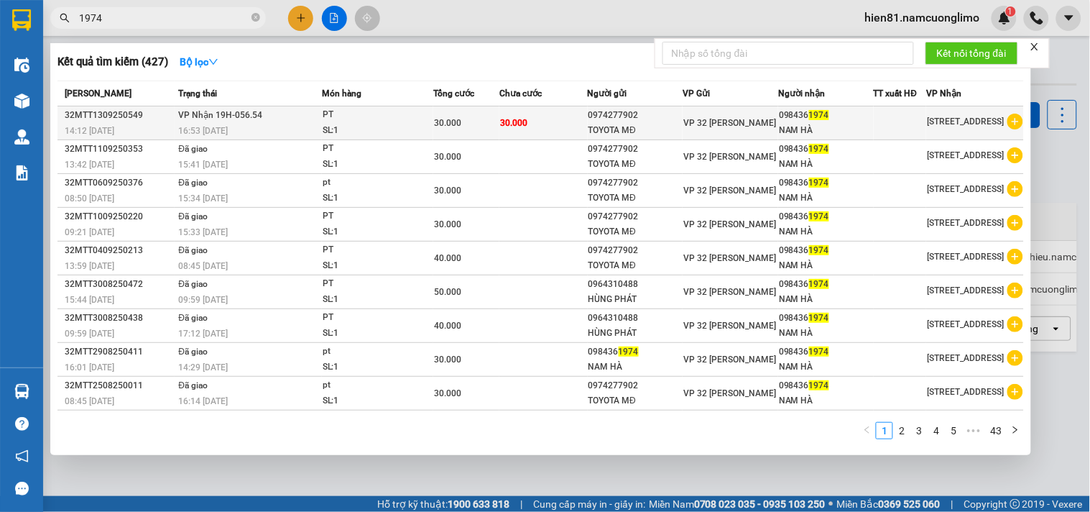
type input "1974"
click at [806, 128] on div "NAM HÀ" at bounding box center [826, 130] width 94 height 15
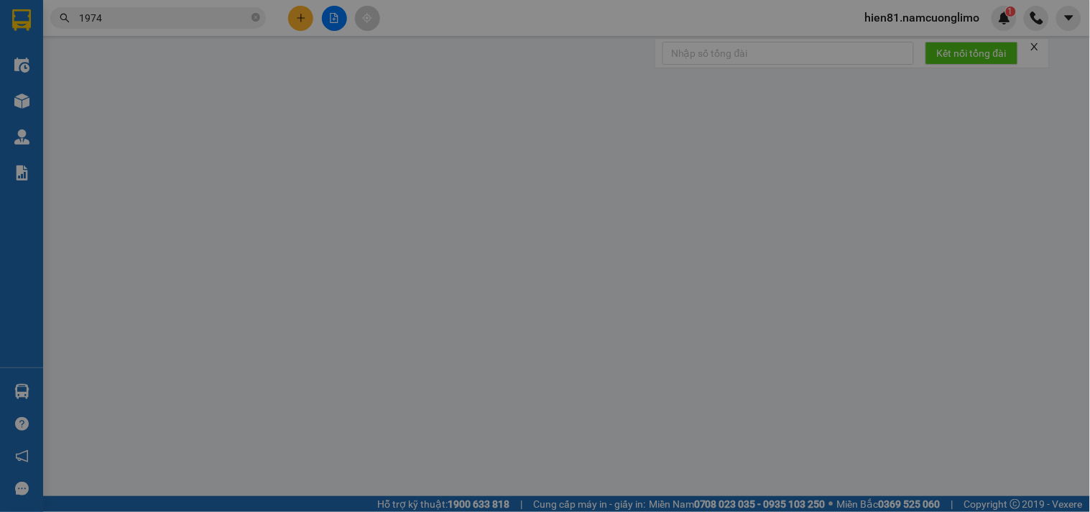
type input "0974277902"
type input "TOYOTA MĐ"
type input "0984361974"
type input "NAM HÀ"
type input "30.000"
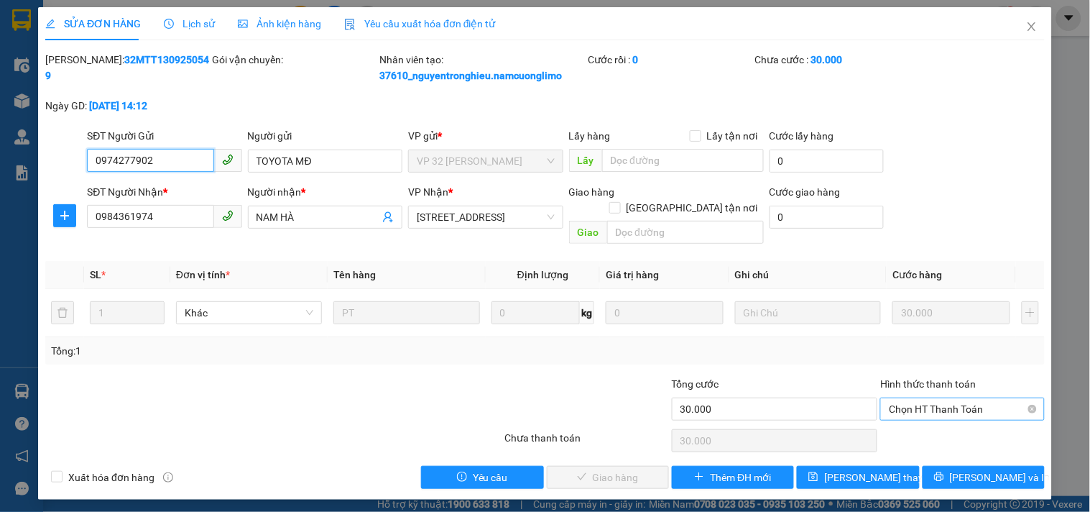
click at [901, 398] on span "Chọn HT Thanh Toán" at bounding box center [962, 409] width 147 height 22
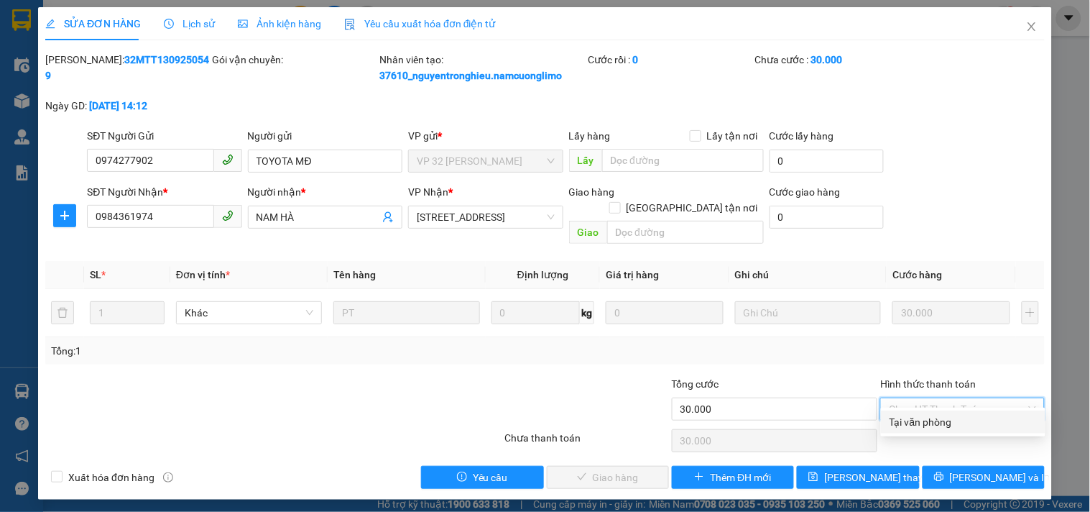
click at [899, 423] on div "Tại văn phòng" at bounding box center [963, 422] width 147 height 16
type input "0"
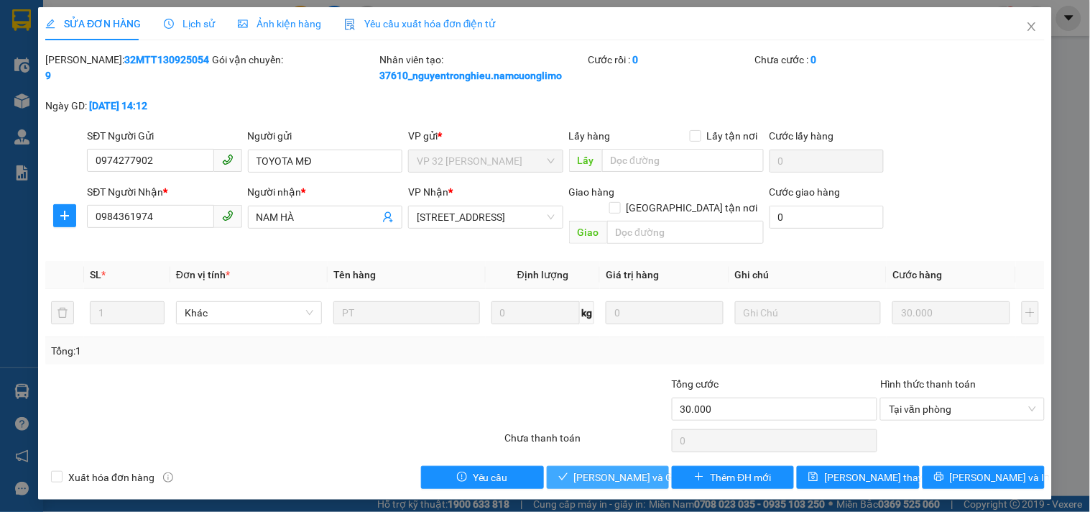
click at [599, 470] on button "[PERSON_NAME] và Giao hàng" at bounding box center [608, 477] width 122 height 23
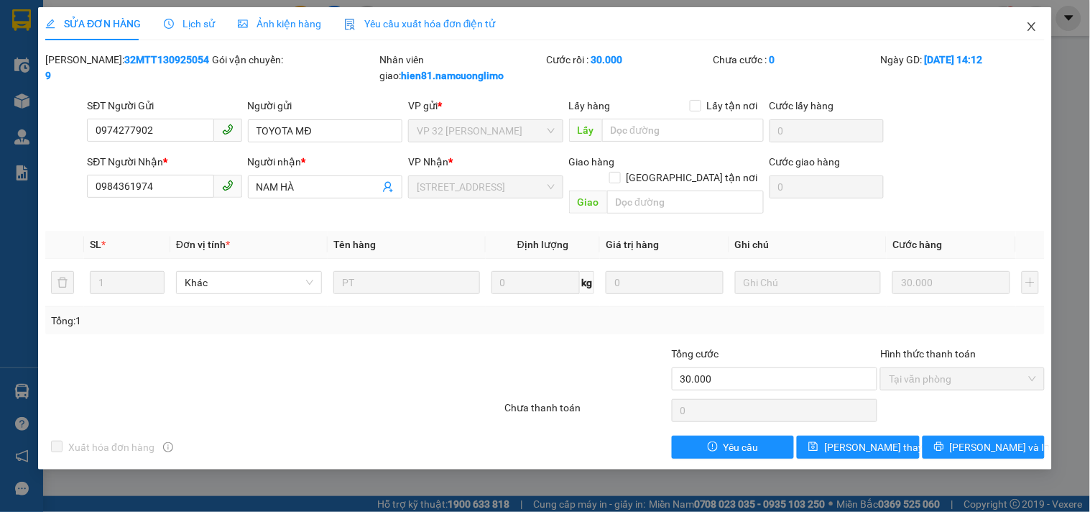
click at [1030, 32] on icon "close" at bounding box center [1031, 26] width 11 height 11
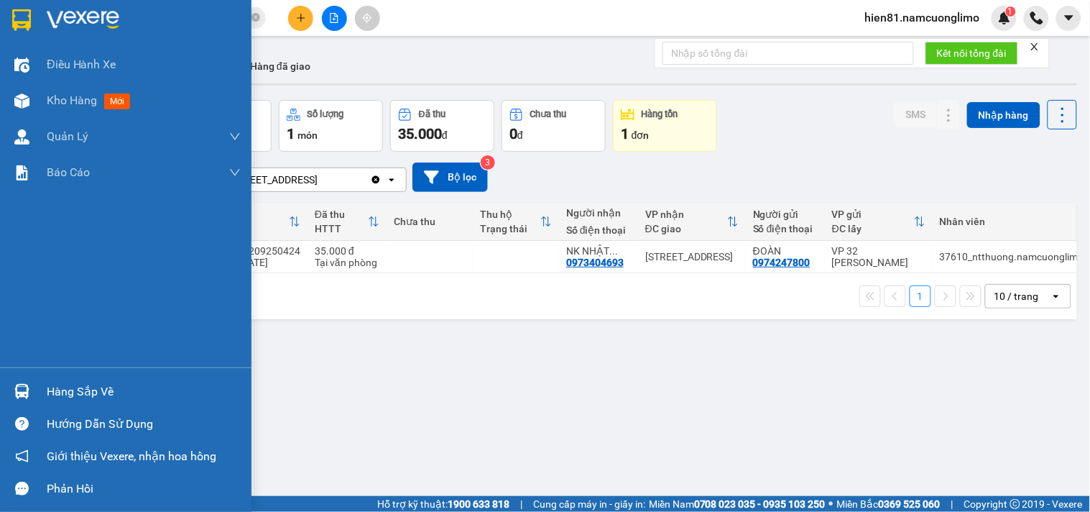
click at [98, 401] on div "Hàng sắp về" at bounding box center [144, 392] width 194 height 22
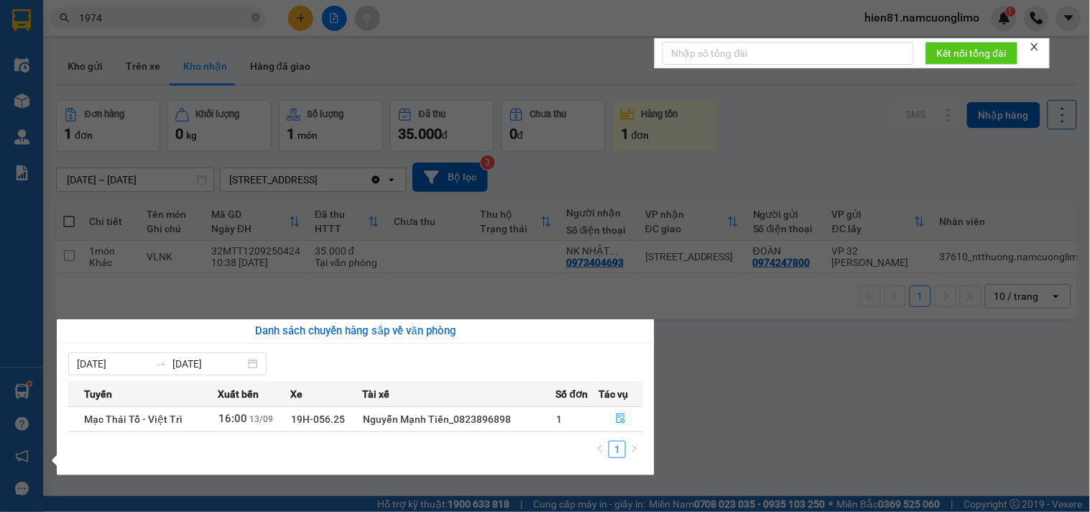
click at [784, 417] on section "Kết quả tìm kiếm ( 427 ) Bộ lọc Mã ĐH Trạng thái Món hàng Tổng cước Chưa cước N…" at bounding box center [545, 256] width 1090 height 512
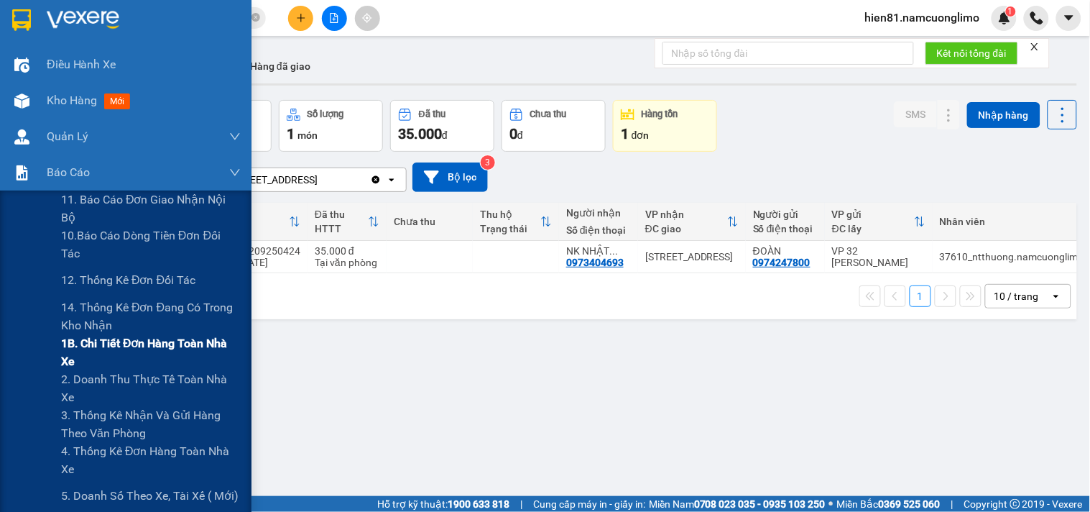
click at [125, 352] on span "1B. Chi tiết đơn hàng toàn nhà xe" at bounding box center [151, 352] width 180 height 36
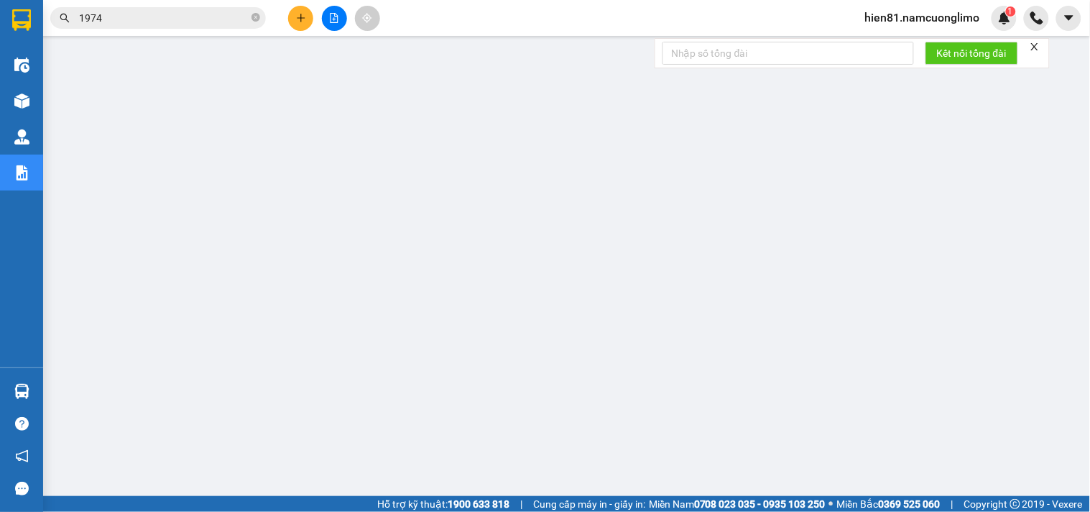
click at [885, 22] on span "hien81.namcuonglimo" at bounding box center [923, 18] width 138 height 18
click at [869, 44] on icon "login" at bounding box center [866, 44] width 9 height 9
